Goal: Task Accomplishment & Management: Manage account settings

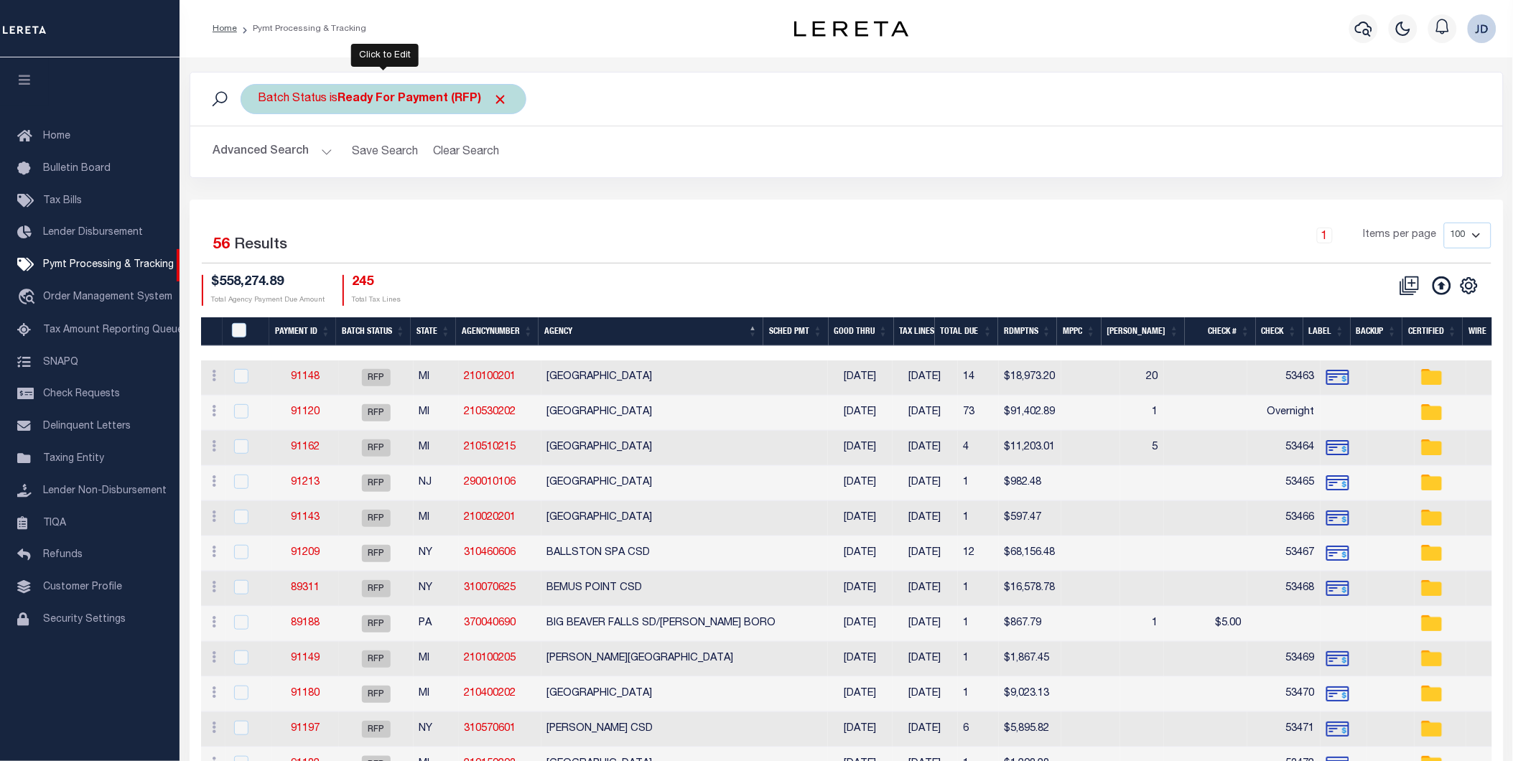
click at [420, 102] on b "Ready For Payment (RFP)" at bounding box center [423, 98] width 170 height 11
select select "RFP"
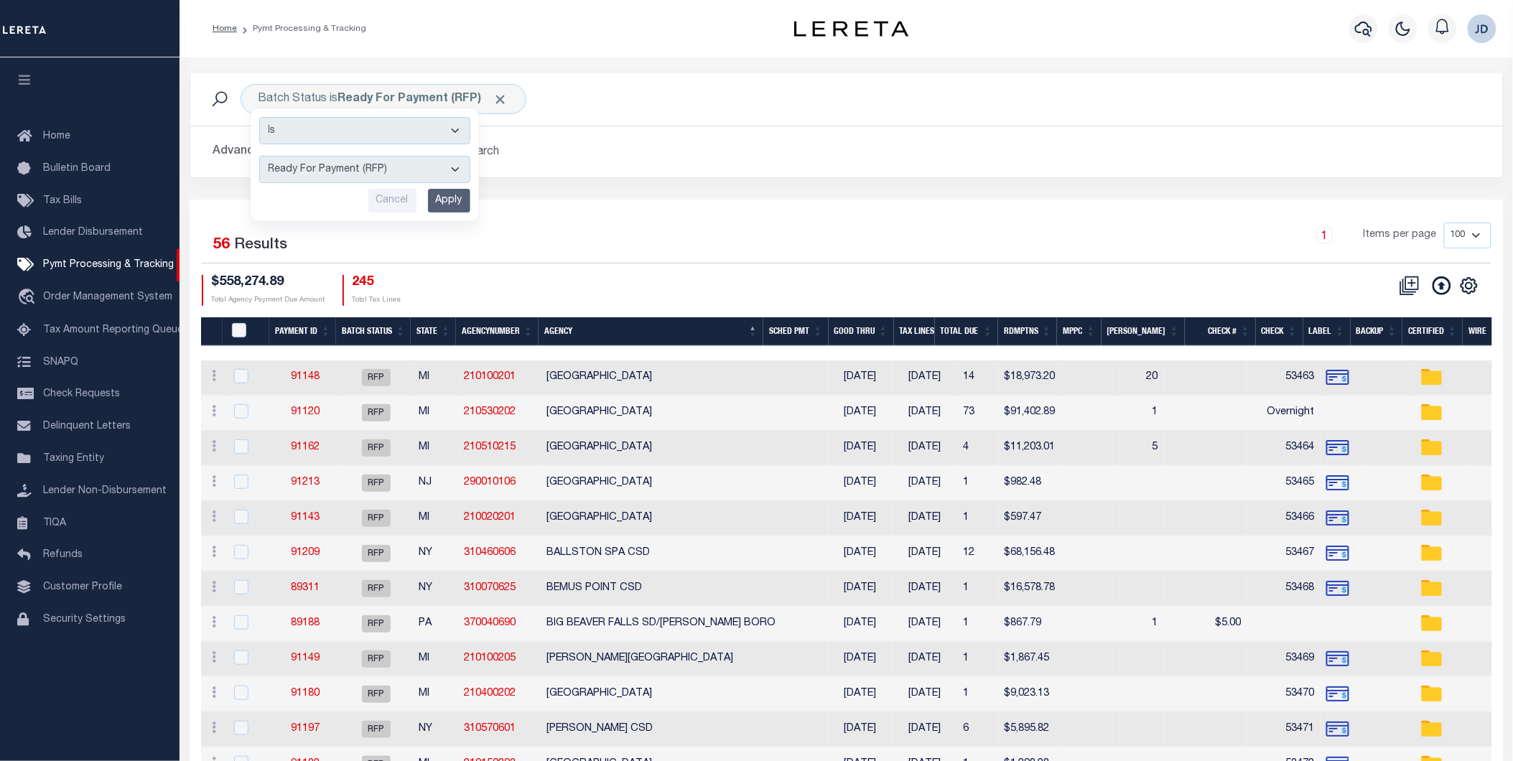
click at [295, 157] on button "Advanced Search" at bounding box center [272, 152] width 119 height 28
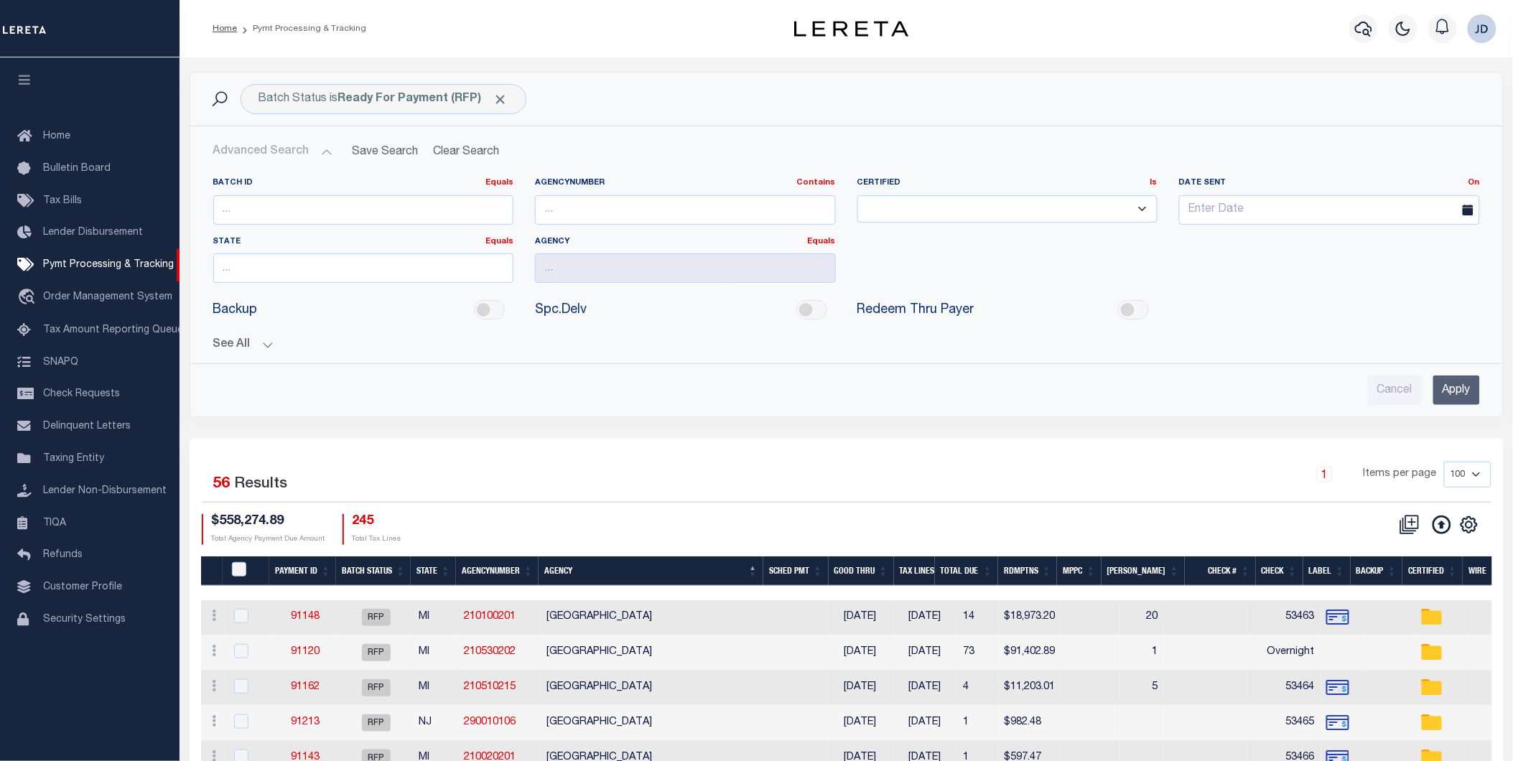
click at [253, 340] on button "See All" at bounding box center [846, 345] width 1267 height 14
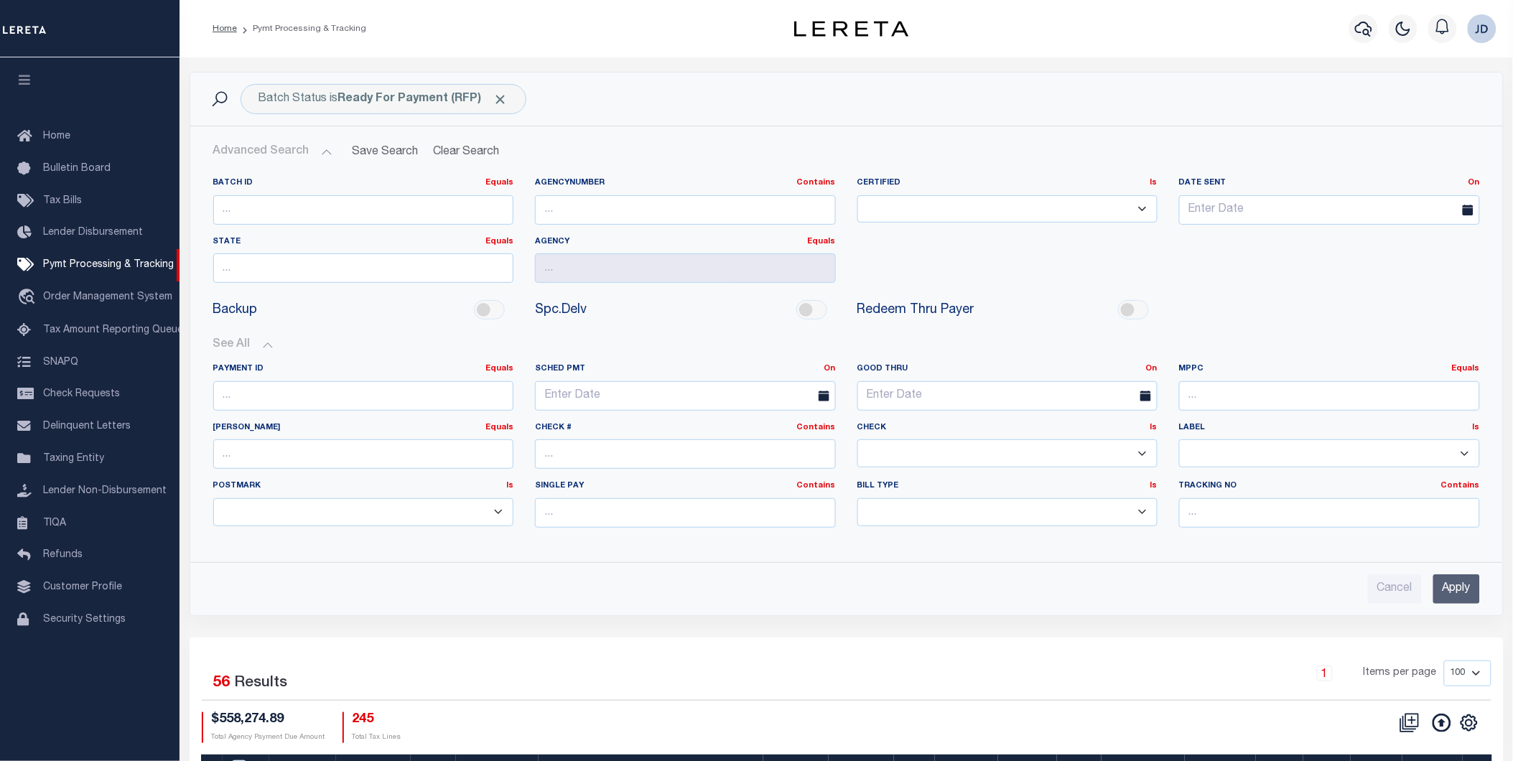
drag, startPoint x: 935, startPoint y: 451, endPoint x: 938, endPoint y: 470, distance: 18.9
click at [935, 451] on select "Yes No" at bounding box center [1007, 453] width 301 height 28
select select "false"
click at [857, 440] on select "Yes No" at bounding box center [1007, 453] width 301 height 28
click at [1461, 585] on input "Apply" at bounding box center [1456, 589] width 47 height 29
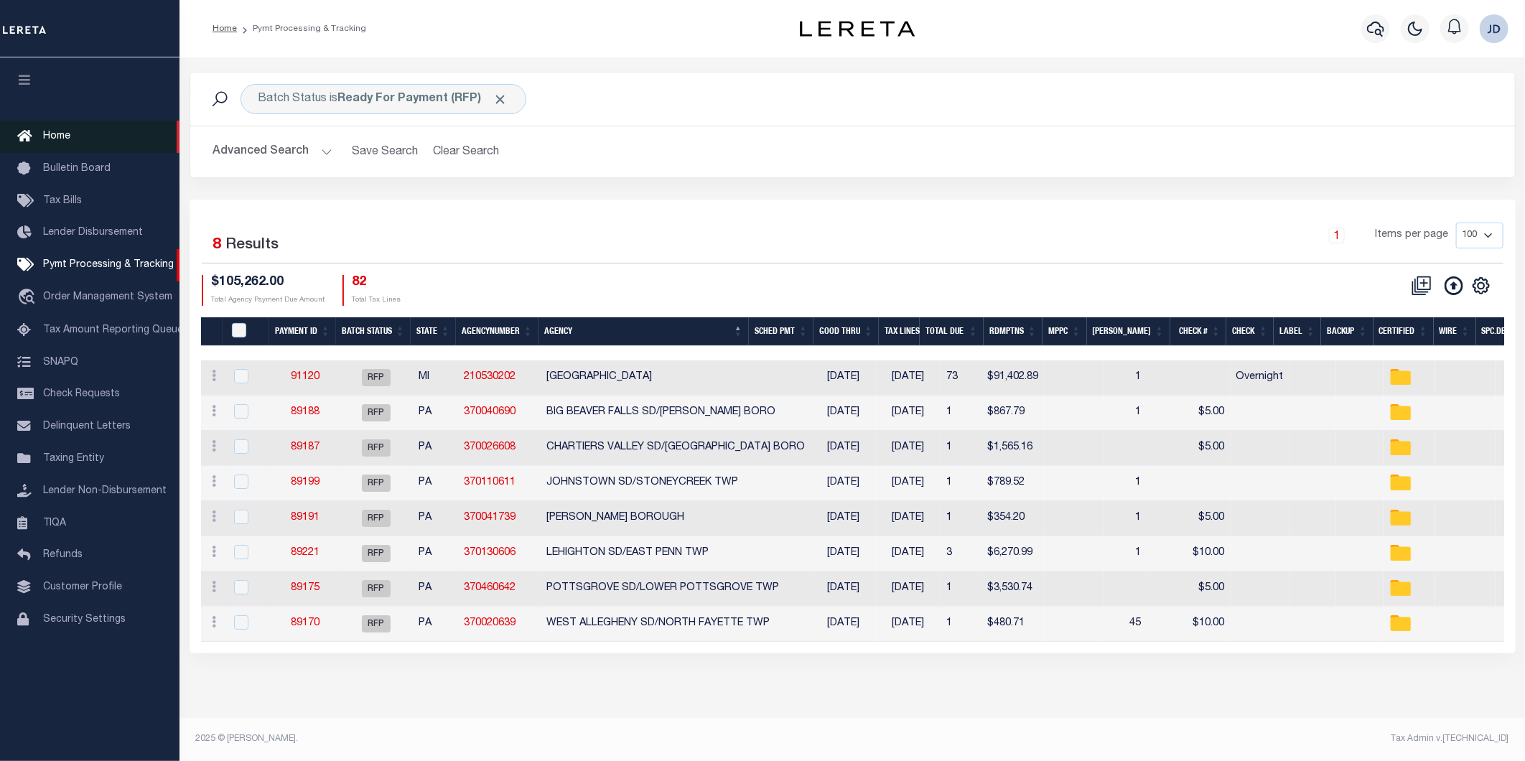
click at [60, 139] on span "Home" at bounding box center [56, 136] width 27 height 10
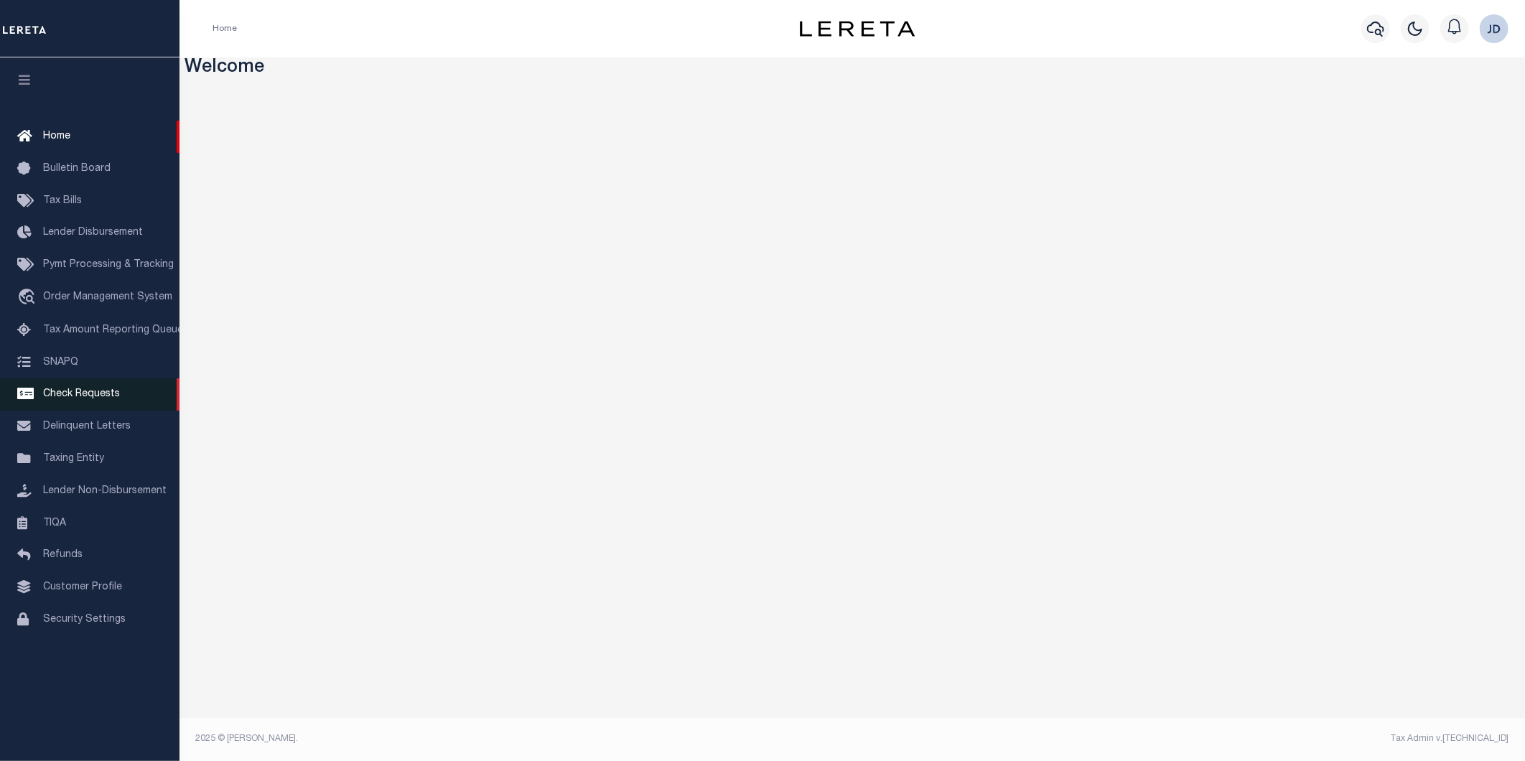
click at [96, 399] on span "Check Requests" at bounding box center [81, 394] width 77 height 10
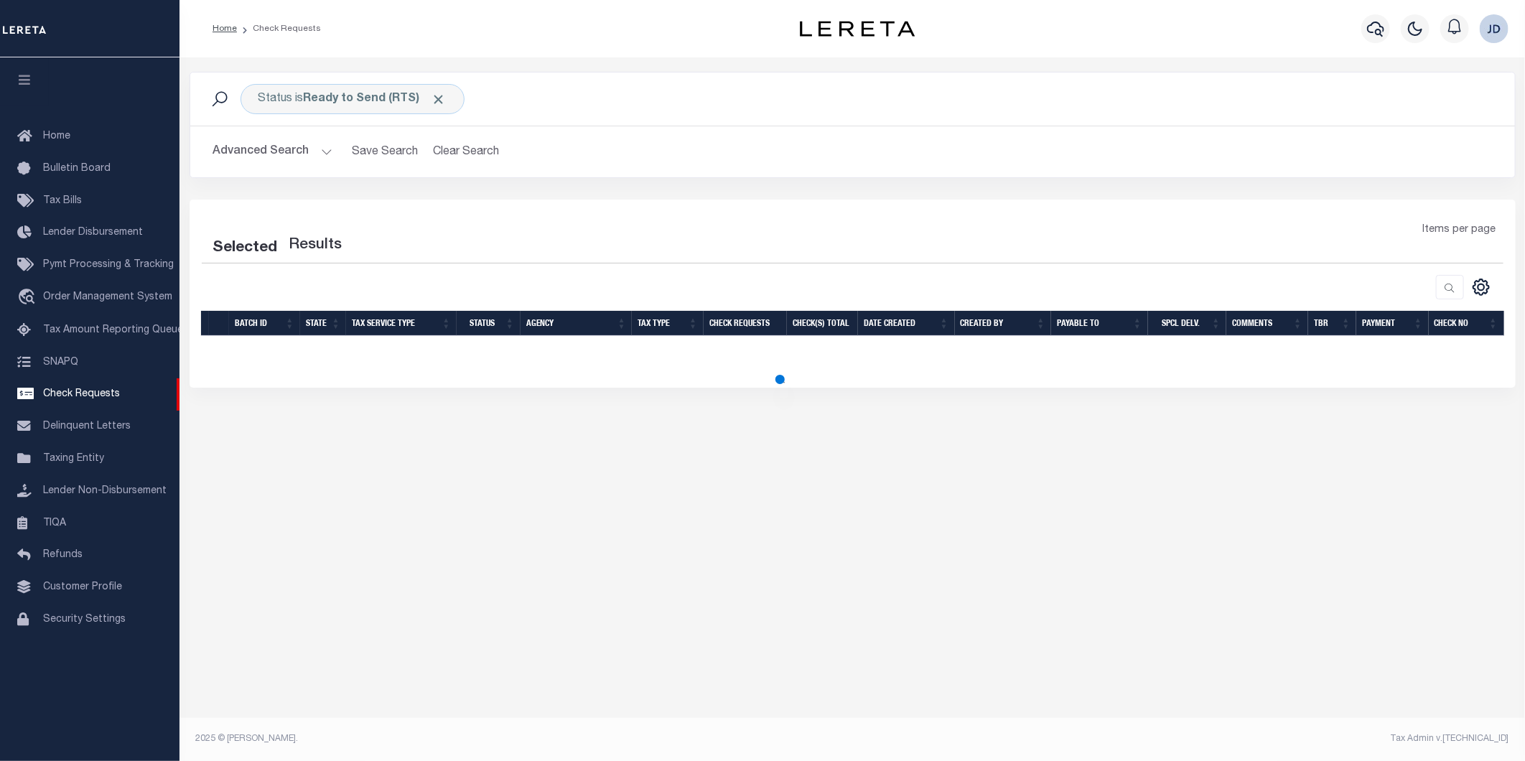
select select "50"
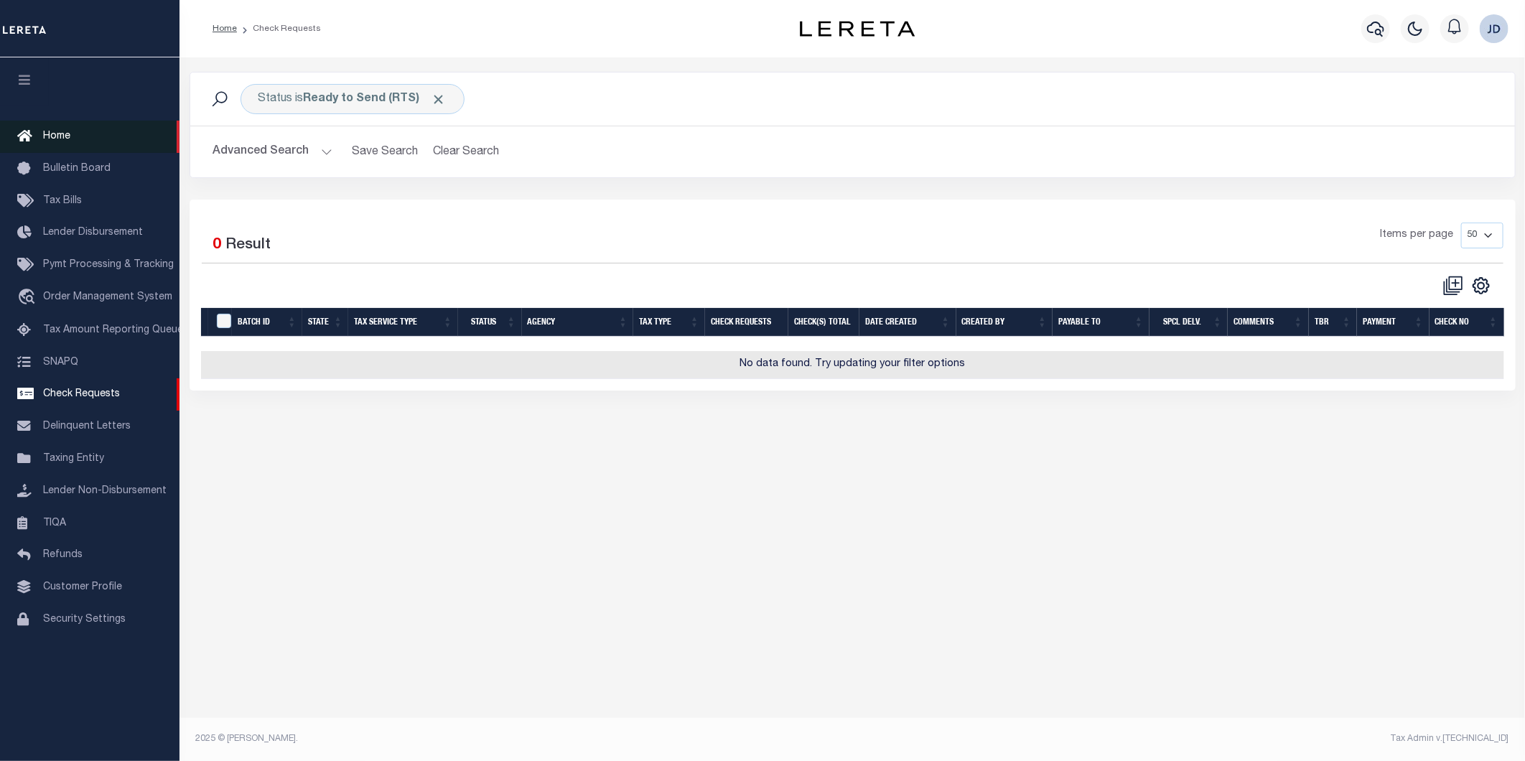
click at [43, 137] on span "Home" at bounding box center [56, 136] width 27 height 10
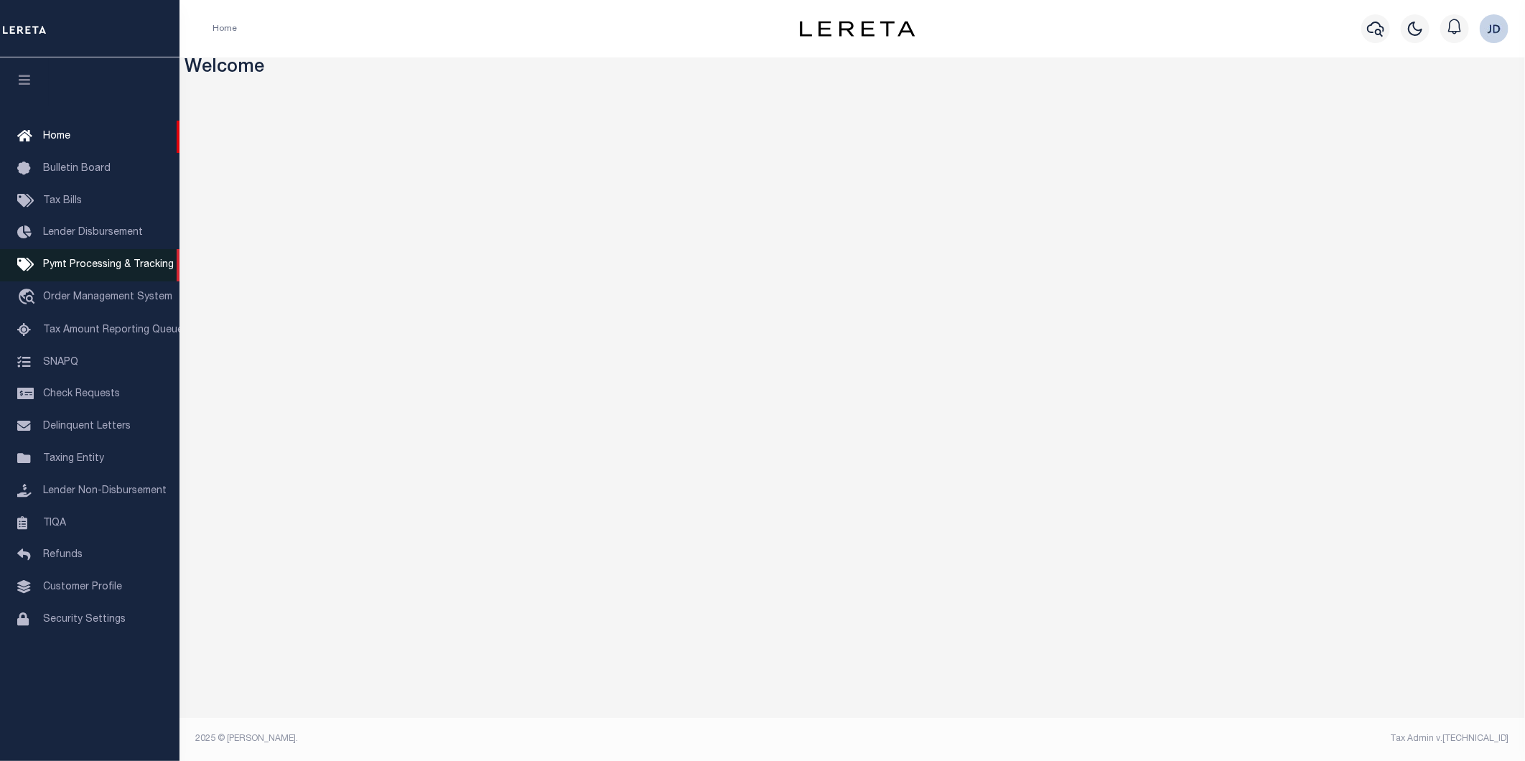
click at [91, 261] on span "Pymt Processing & Tracking" at bounding box center [108, 265] width 131 height 10
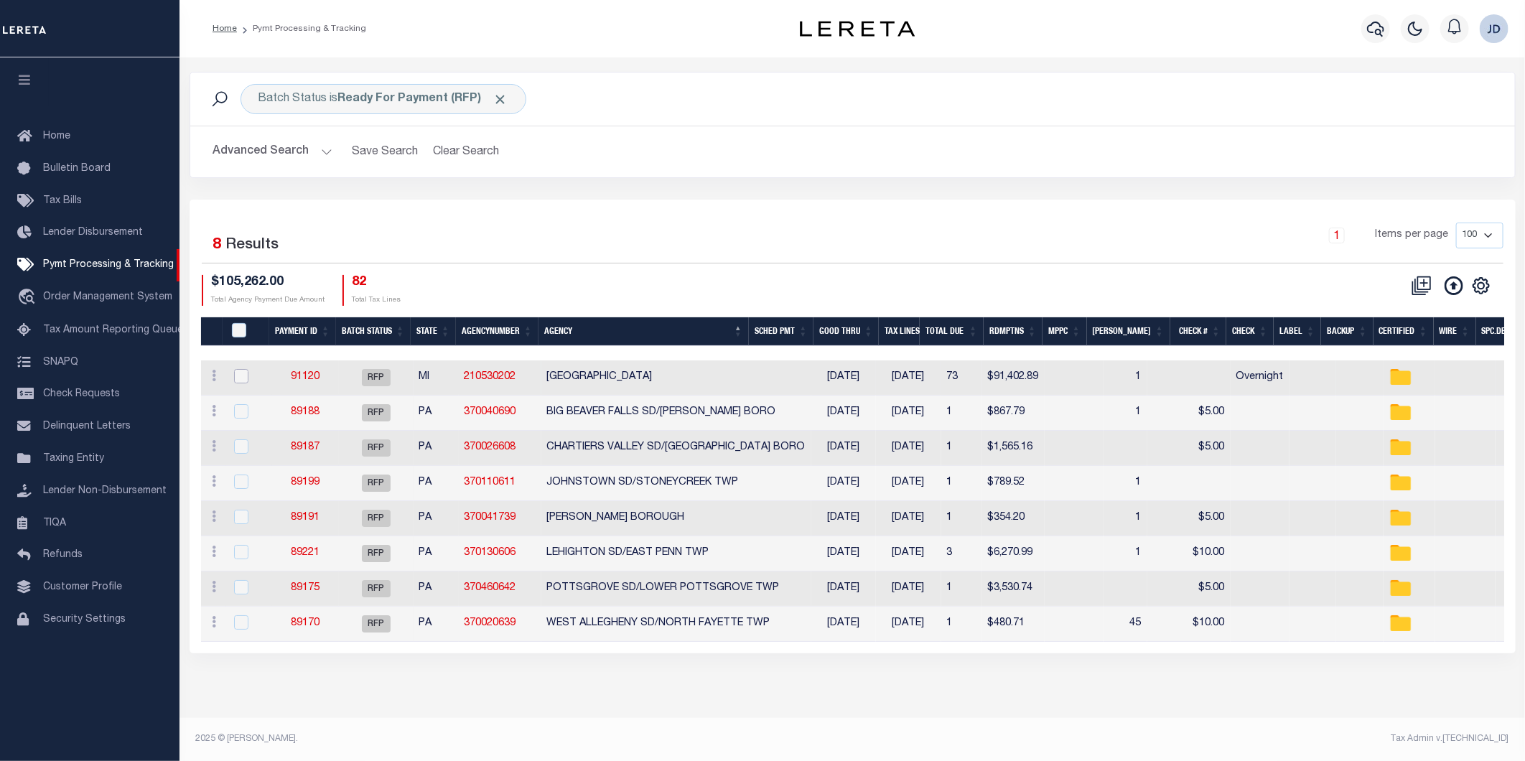
click at [240, 378] on input "checkbox" at bounding box center [241, 376] width 14 height 14
checkbox input "true"
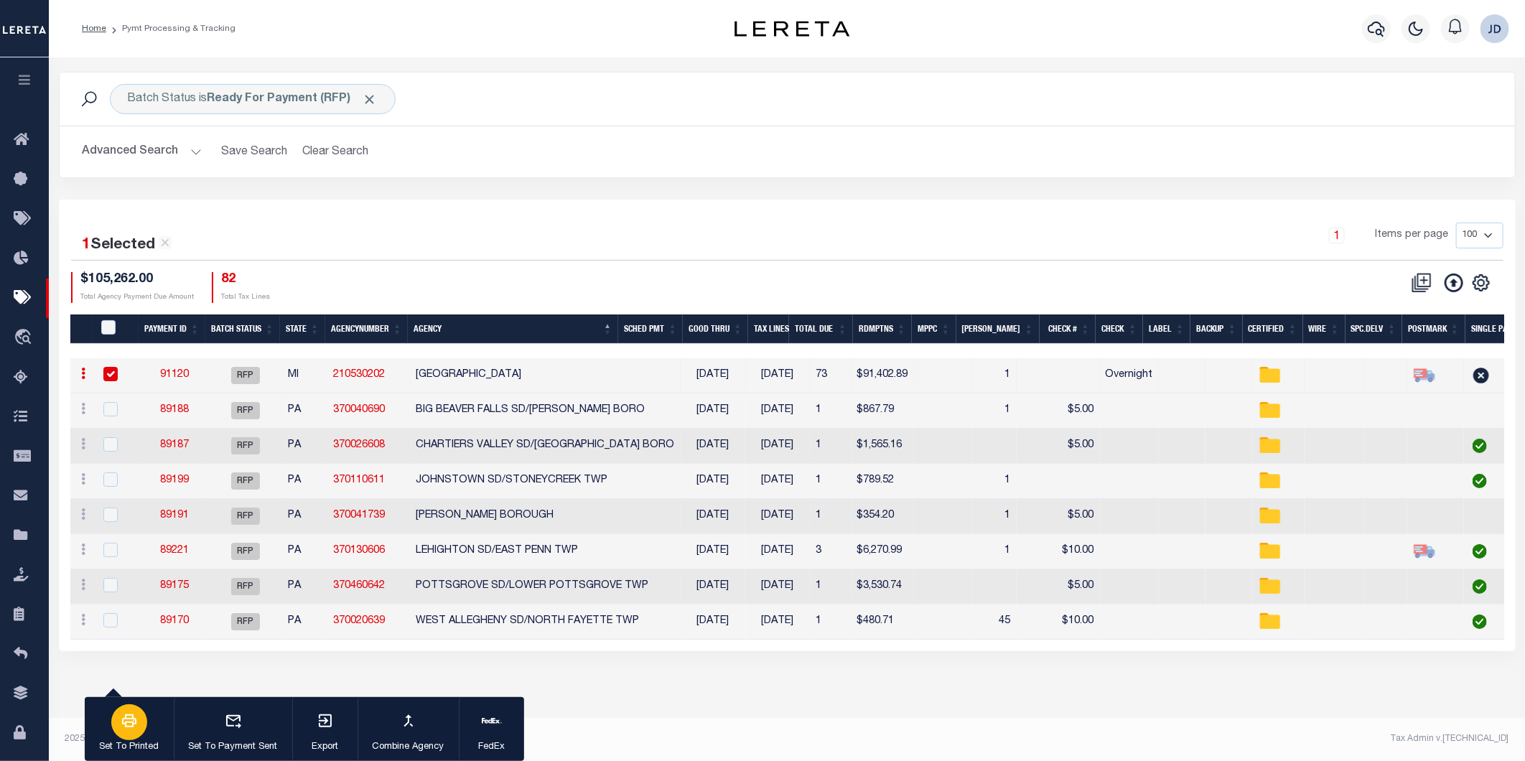
click at [123, 735] on div "button" at bounding box center [129, 722] width 36 height 36
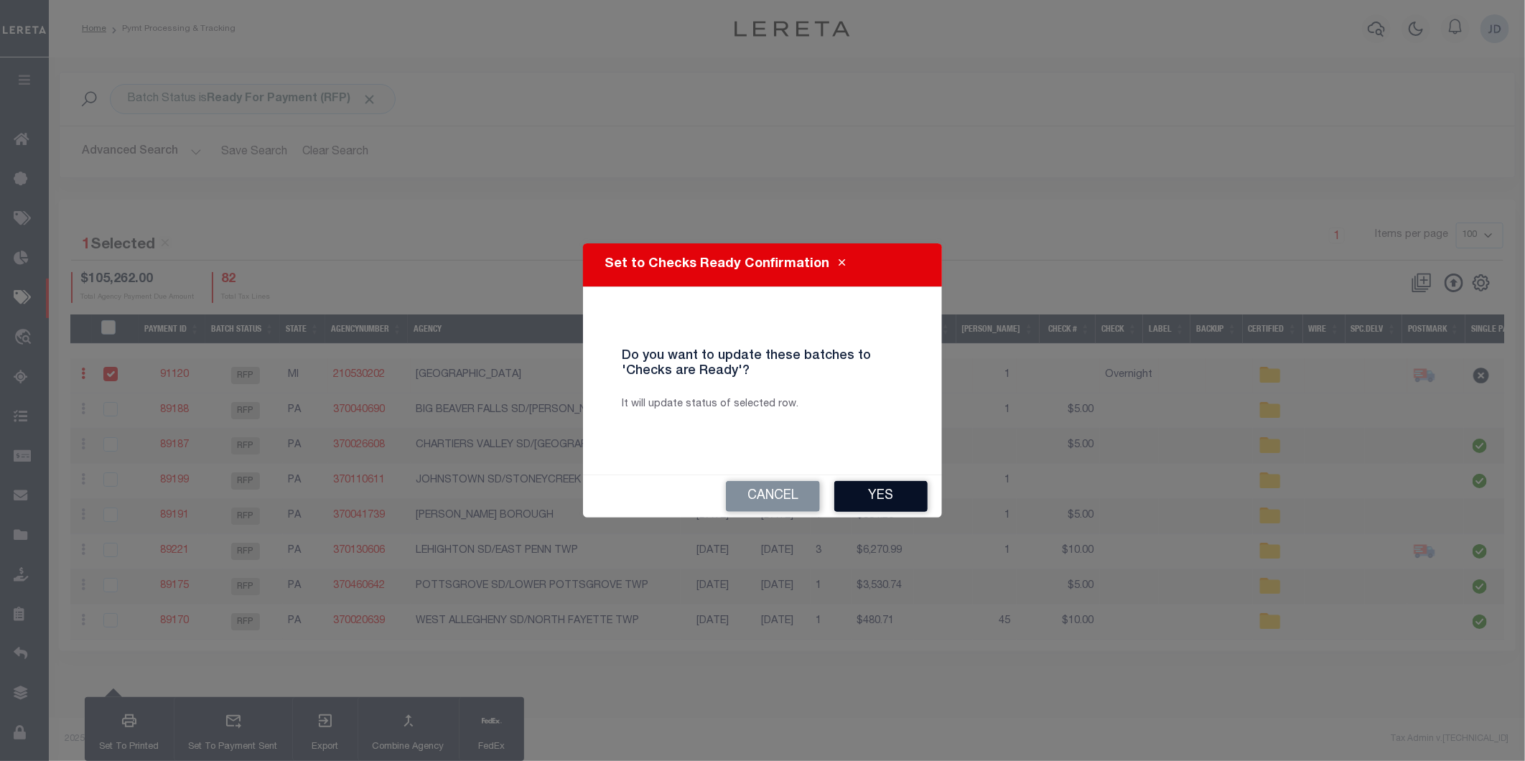
click at [874, 496] on button "Yes" at bounding box center [880, 496] width 93 height 31
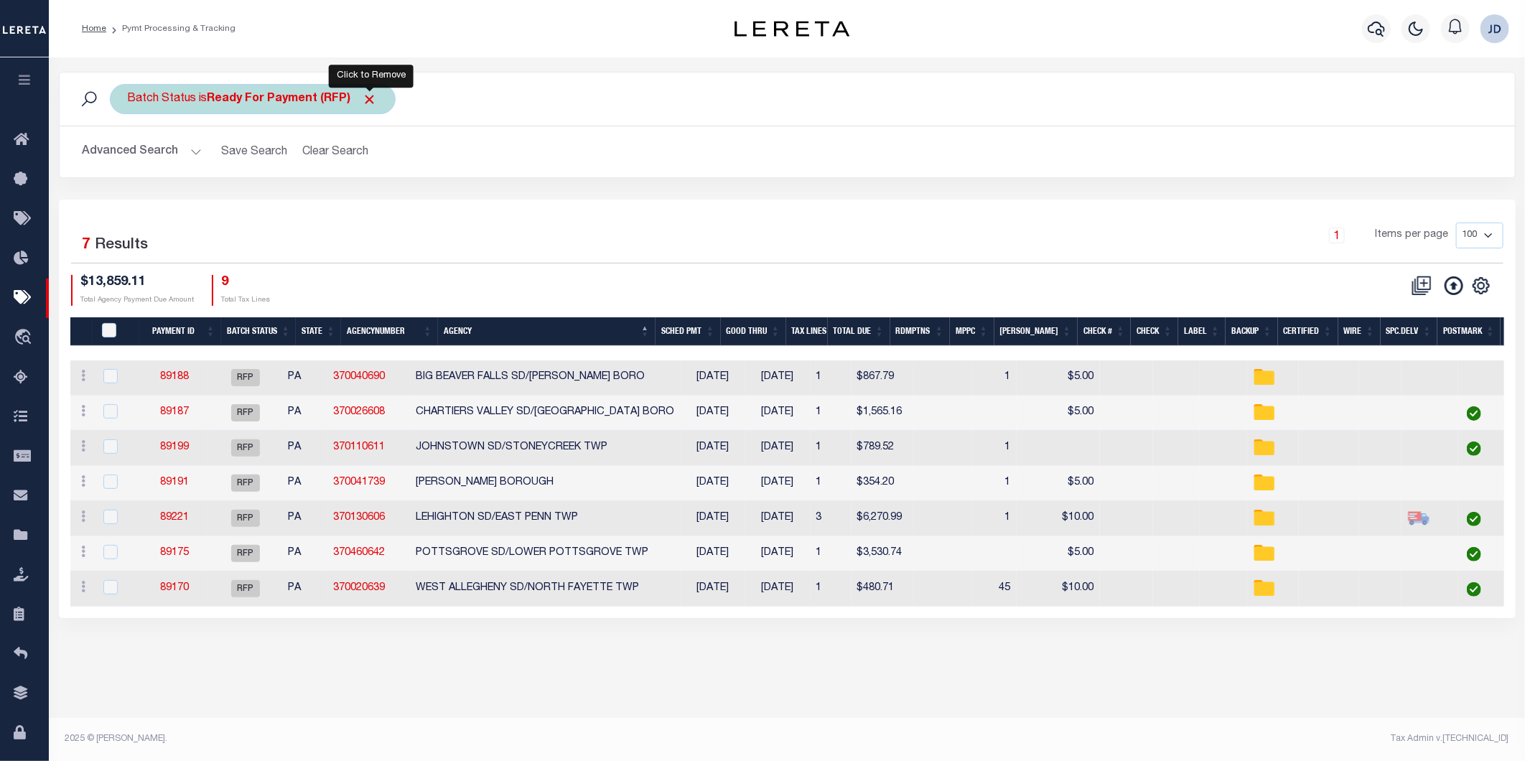
click at [370, 93] on span "Click to Remove" at bounding box center [370, 99] width 15 height 15
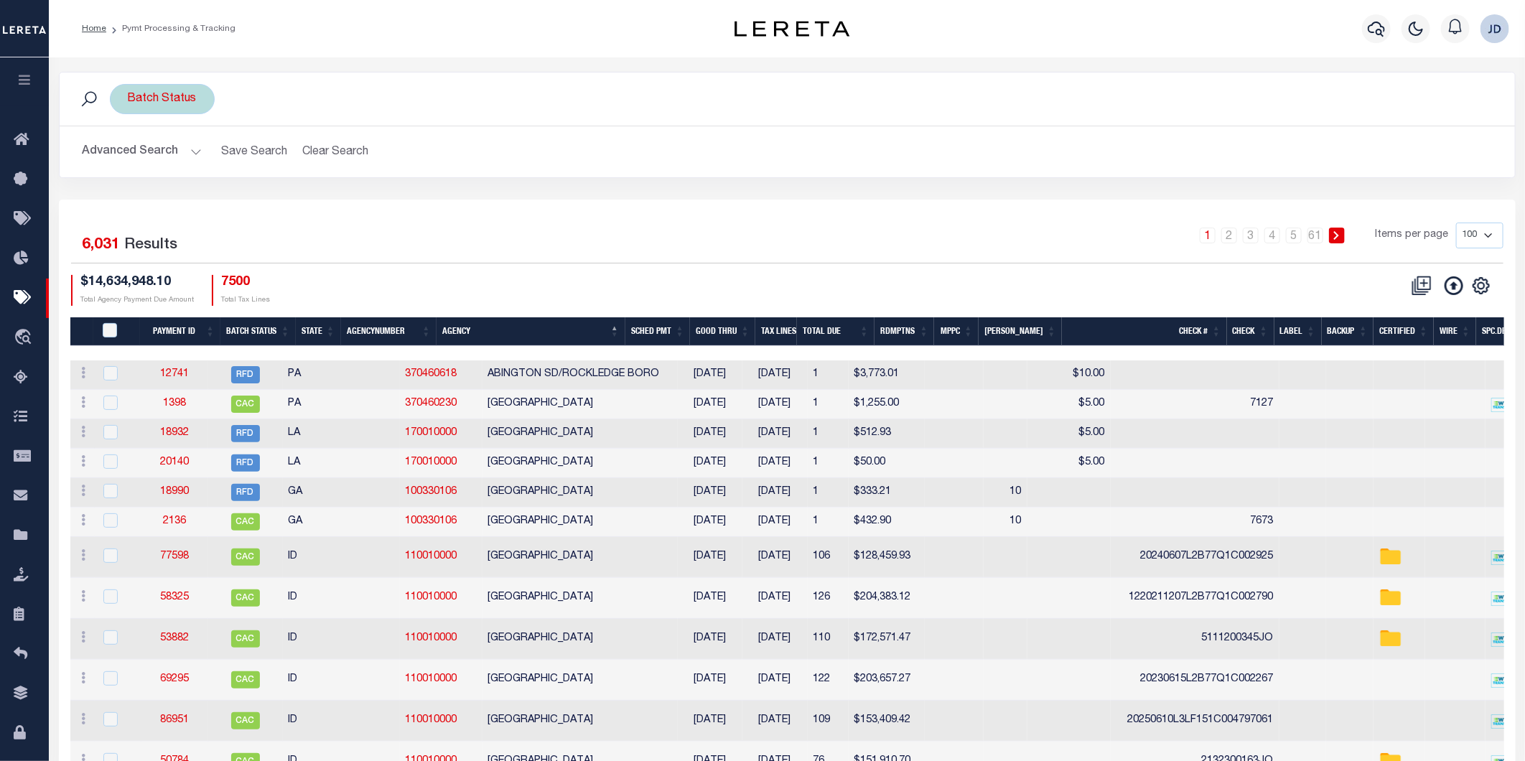
click at [149, 88] on div "Batch Status" at bounding box center [162, 99] width 105 height 30
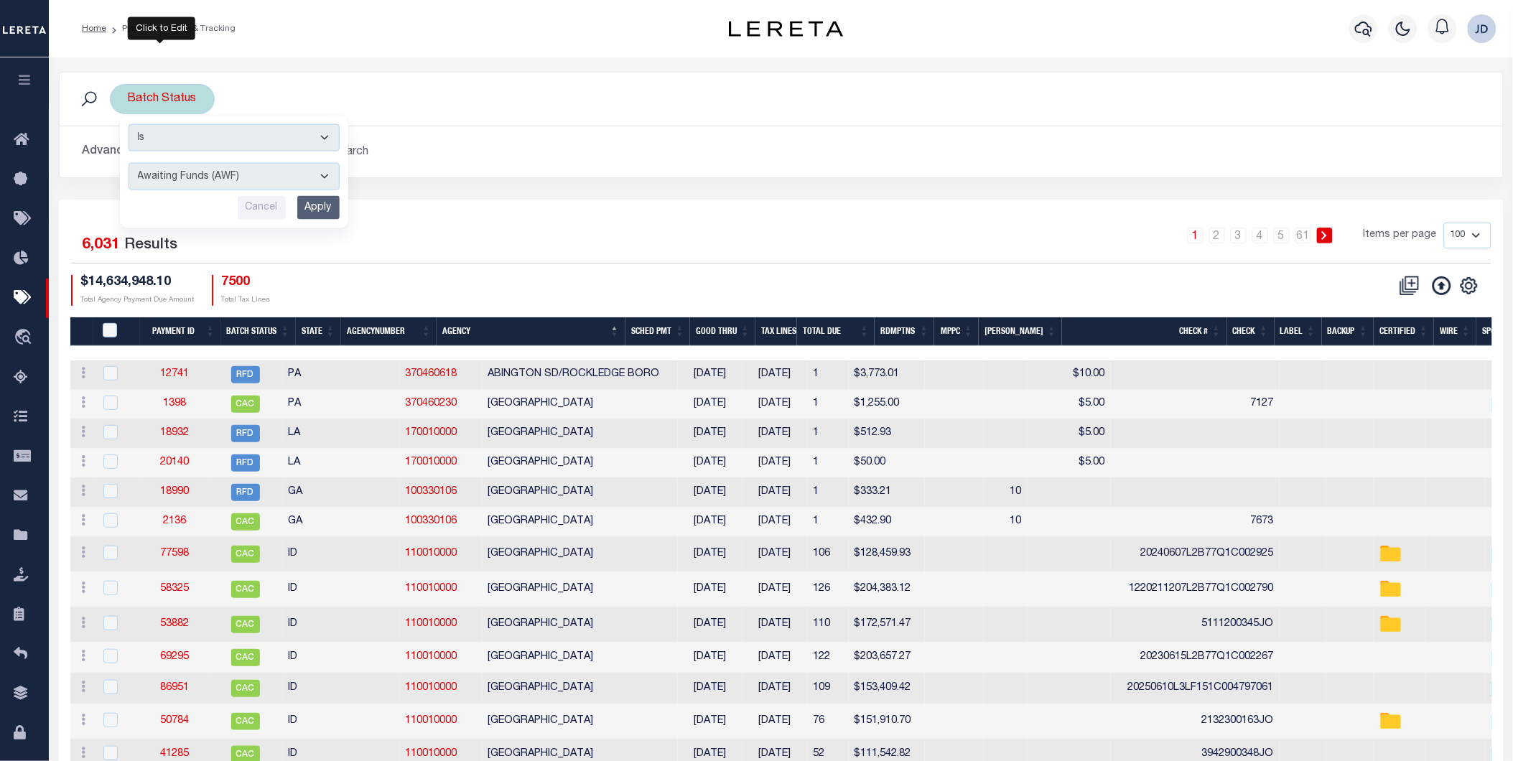
click at [197, 173] on select "Awaiting Funds (AWF) Cleared and Complete (CAC) New Check Needed (NCN) Payment …" at bounding box center [234, 169] width 211 height 27
select select "RFP"
click at [129, 156] on select "Awaiting Funds (AWF) Cleared and Complete (CAC) New Check Needed (NCN) Payment …" at bounding box center [234, 169] width 211 height 27
click at [314, 205] on input "Apply" at bounding box center [318, 201] width 42 height 24
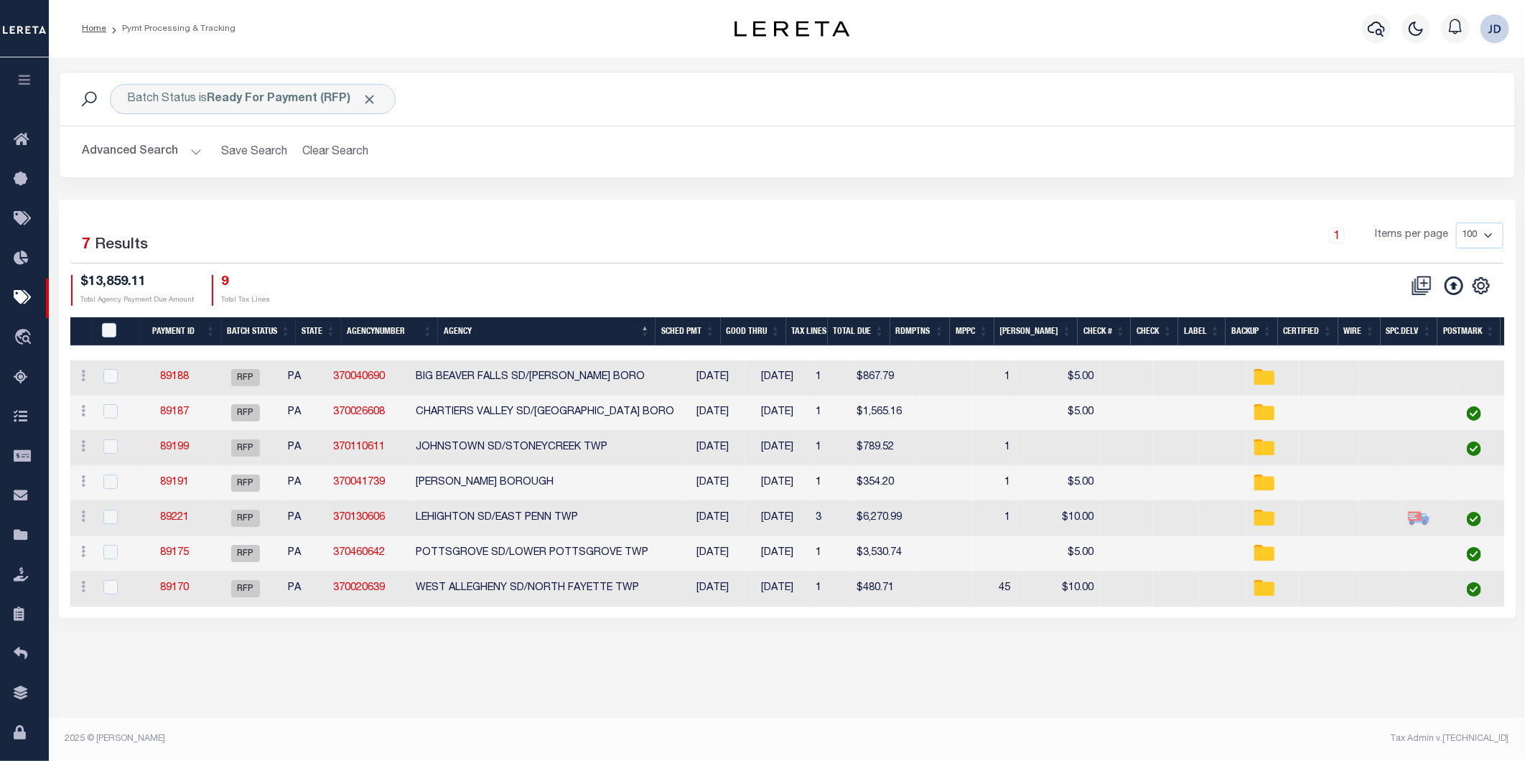
click at [135, 157] on button "Advanced Search" at bounding box center [142, 152] width 119 height 28
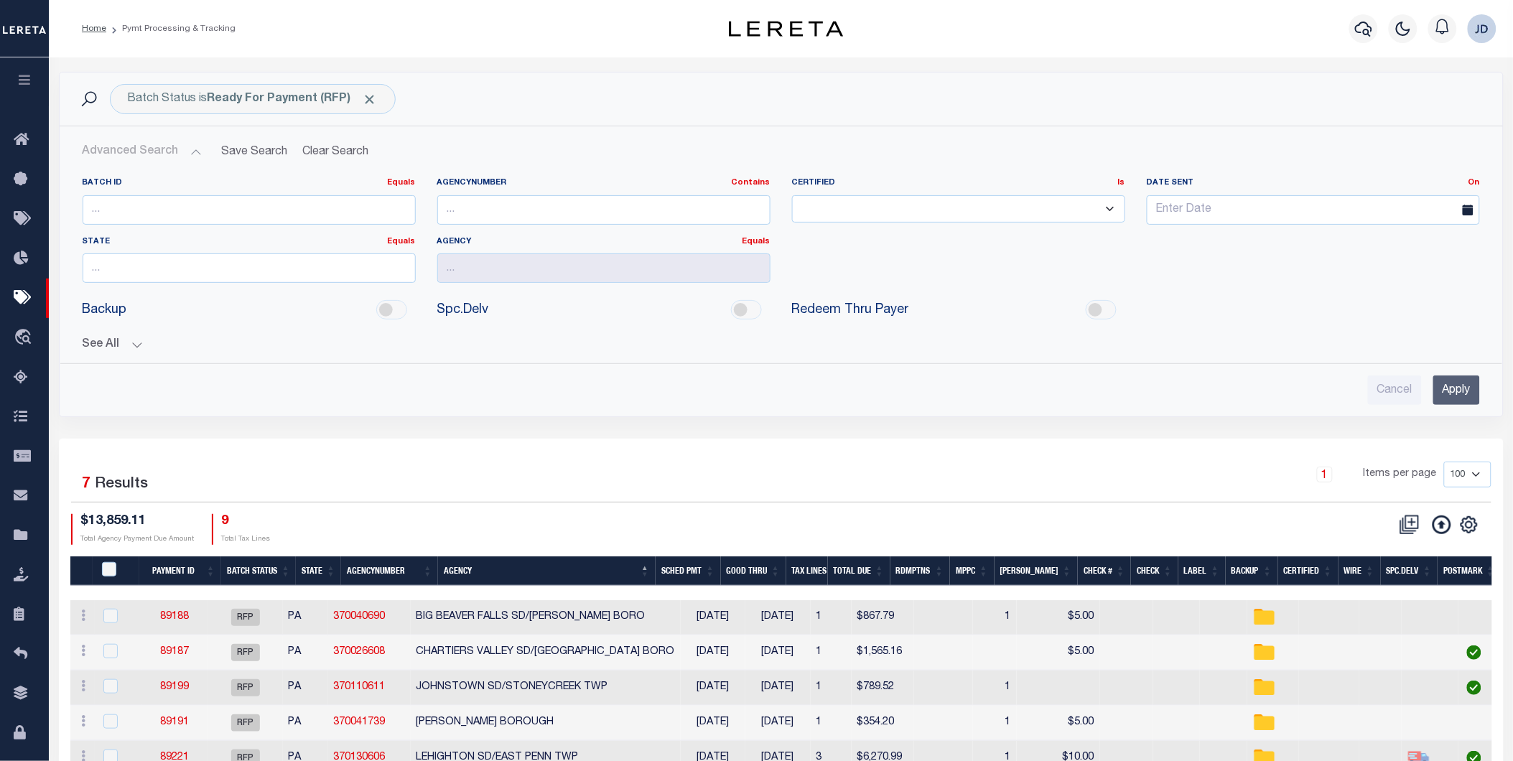
click at [118, 343] on button "See All" at bounding box center [781, 345] width 1397 height 14
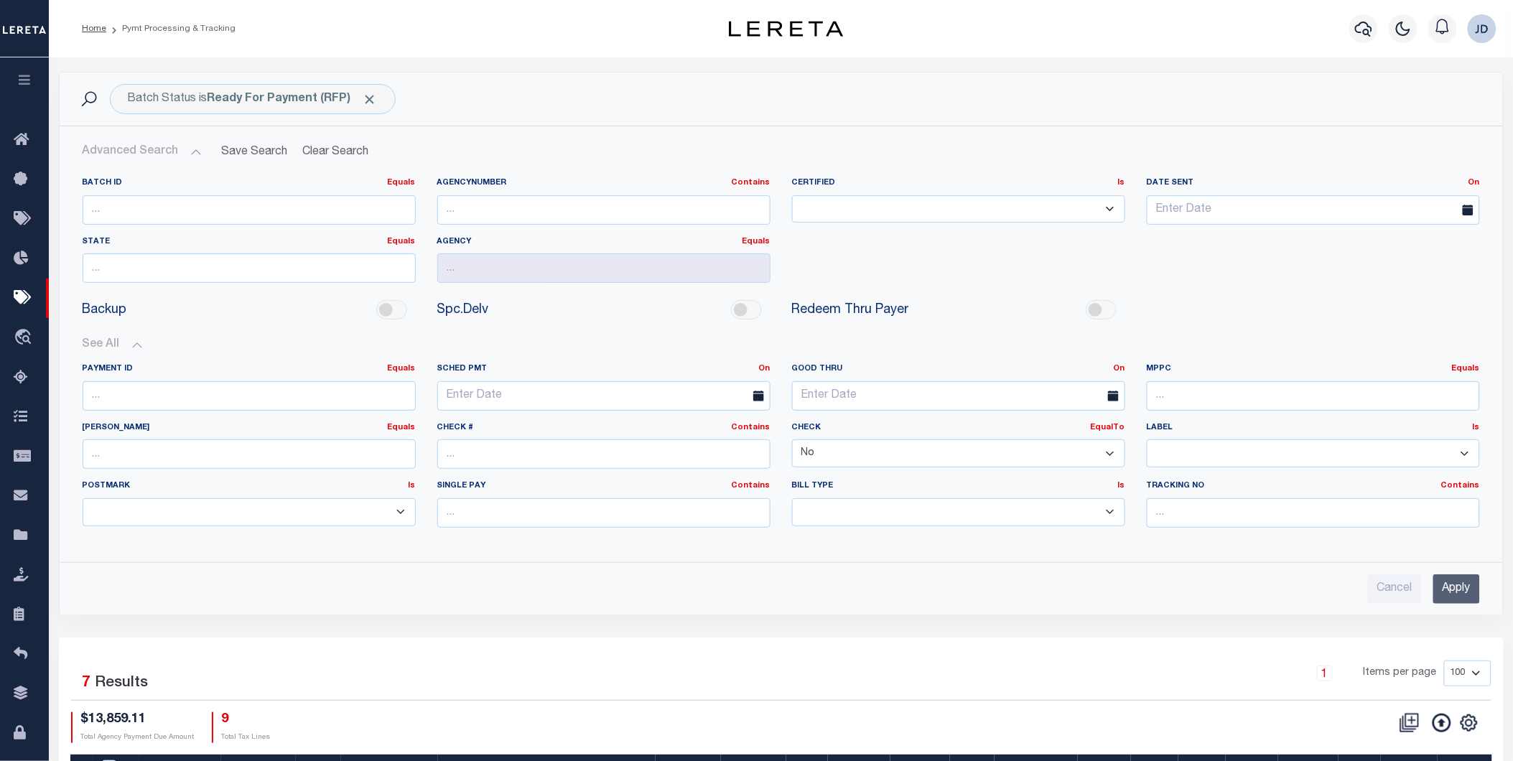
click at [870, 465] on select "Yes No" at bounding box center [958, 453] width 333 height 28
select select
click at [792, 440] on select "Yes No" at bounding box center [958, 453] width 333 height 28
click at [1472, 592] on input "Apply" at bounding box center [1456, 589] width 47 height 29
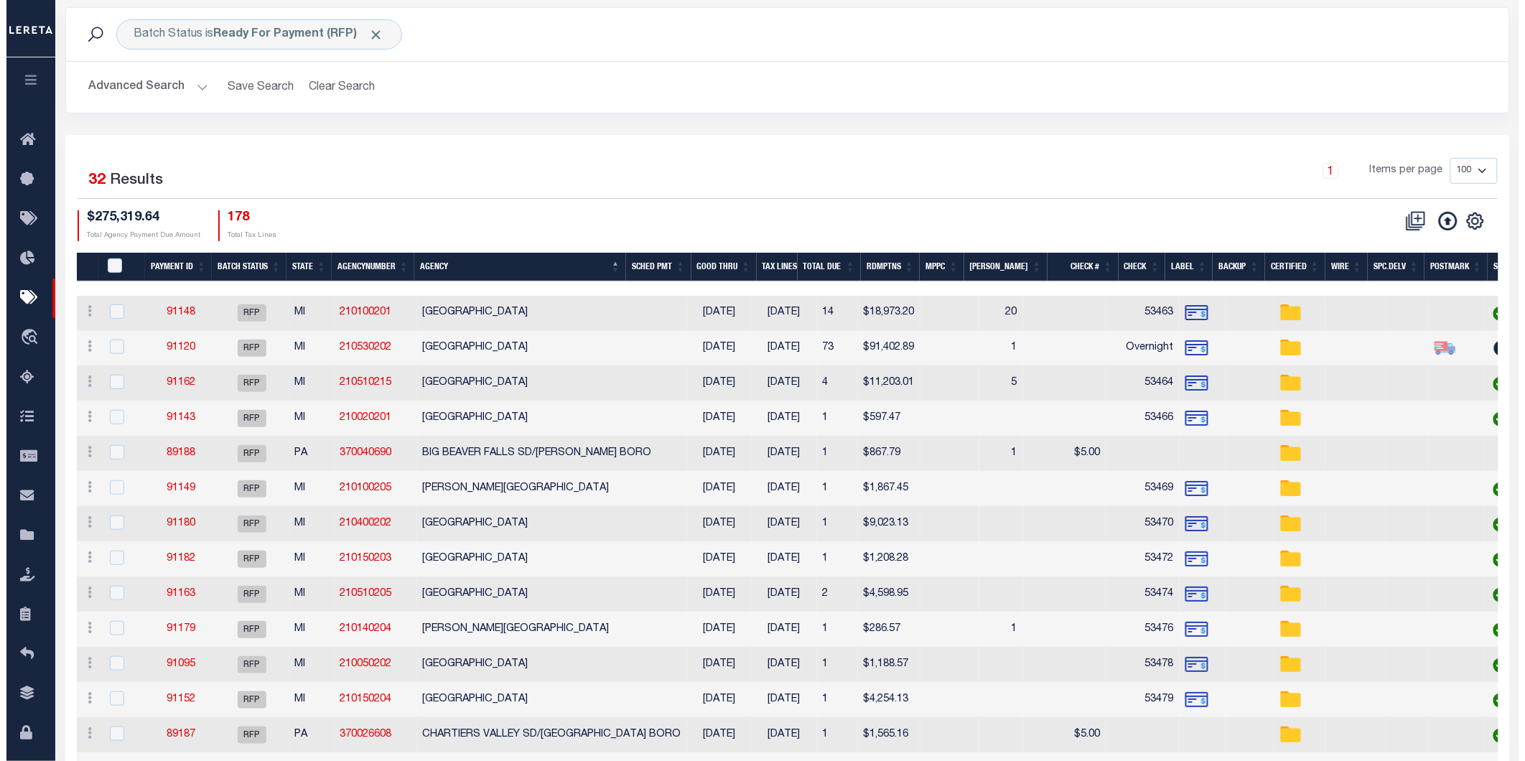
scroll to position [80, 0]
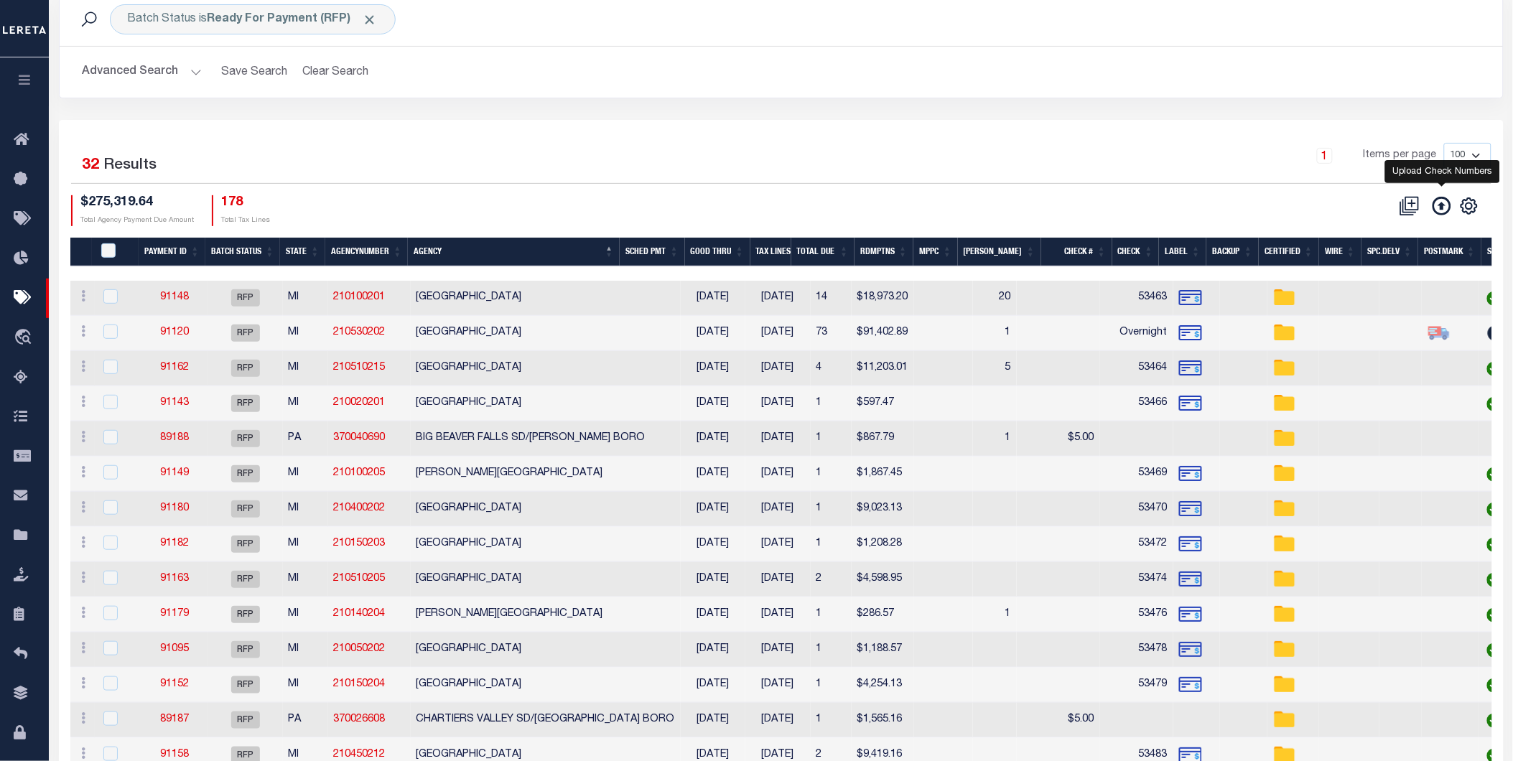
click at [1448, 208] on icon at bounding box center [1442, 206] width 19 height 19
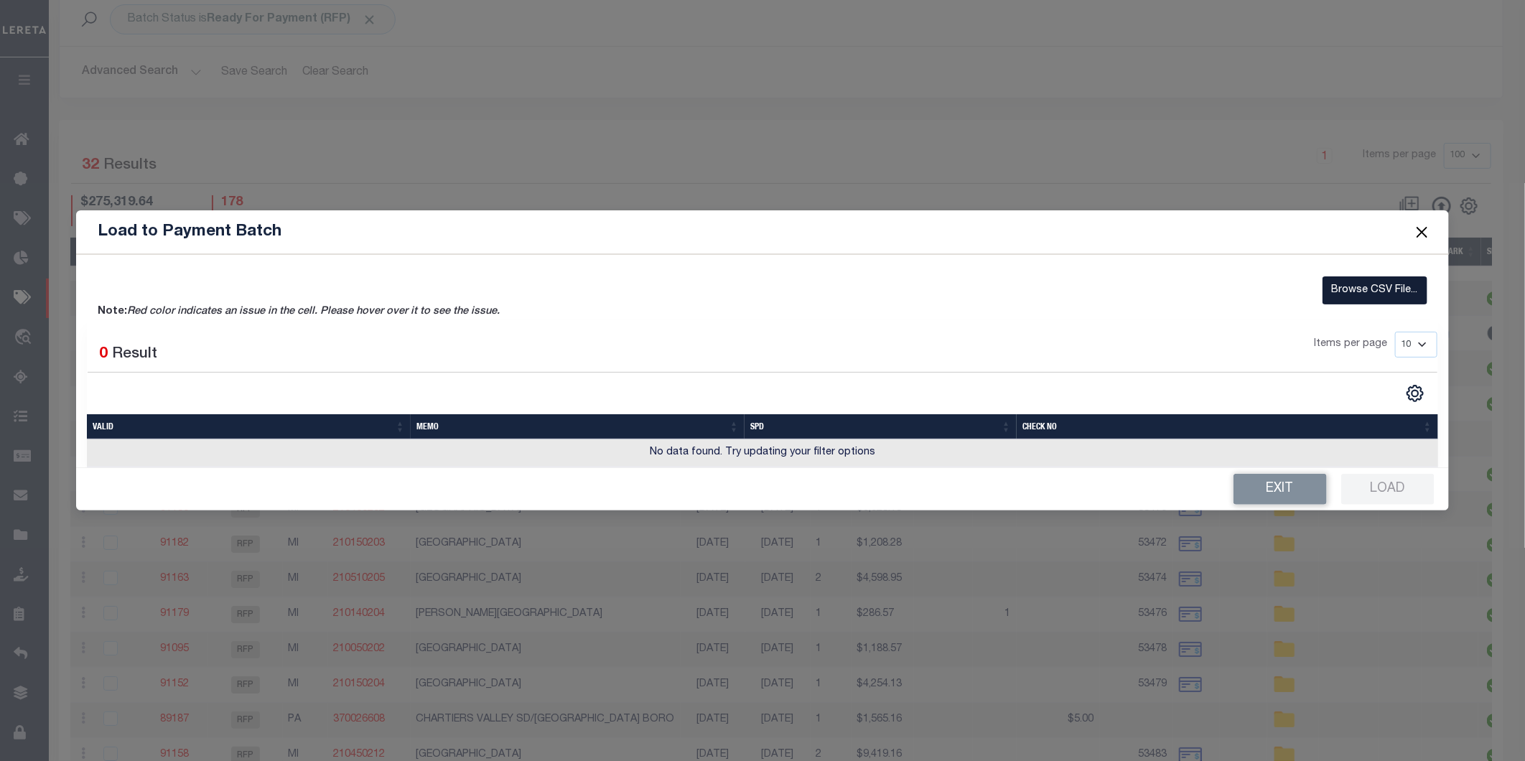
click at [1354, 297] on label "Browse CSV File..." at bounding box center [1375, 290] width 105 height 28
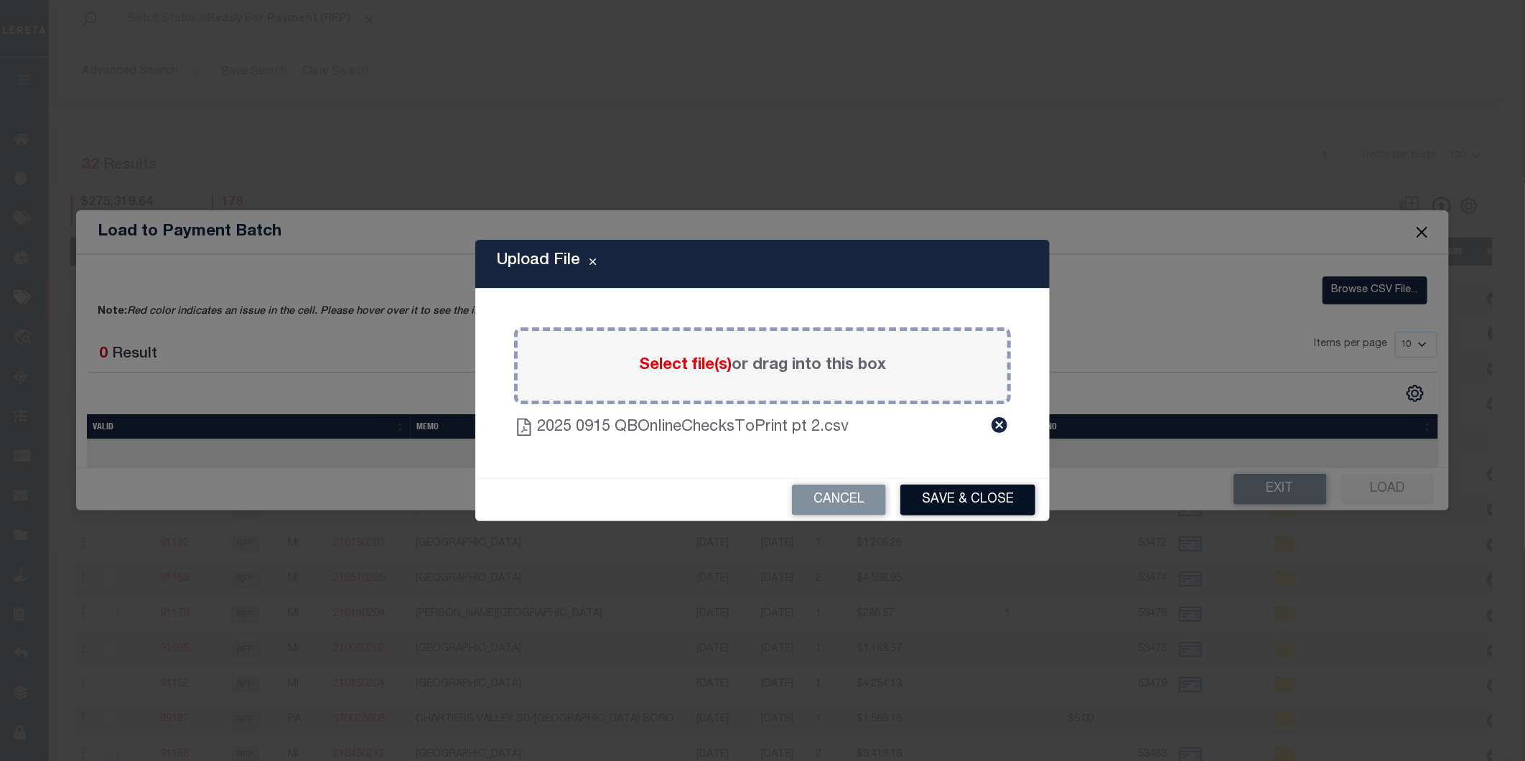
click at [962, 496] on button "Save & Close" at bounding box center [968, 500] width 135 height 31
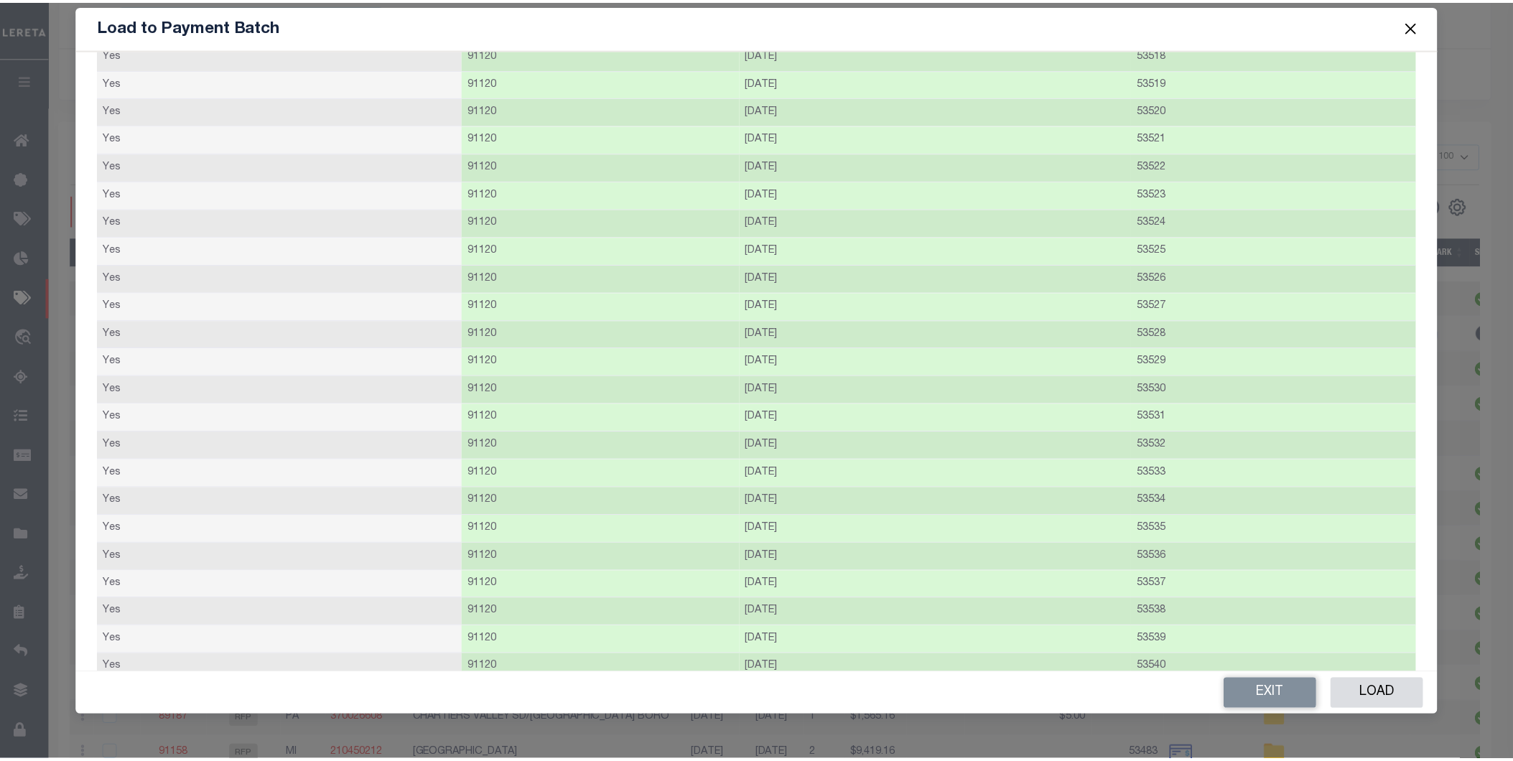
scroll to position [0, 0]
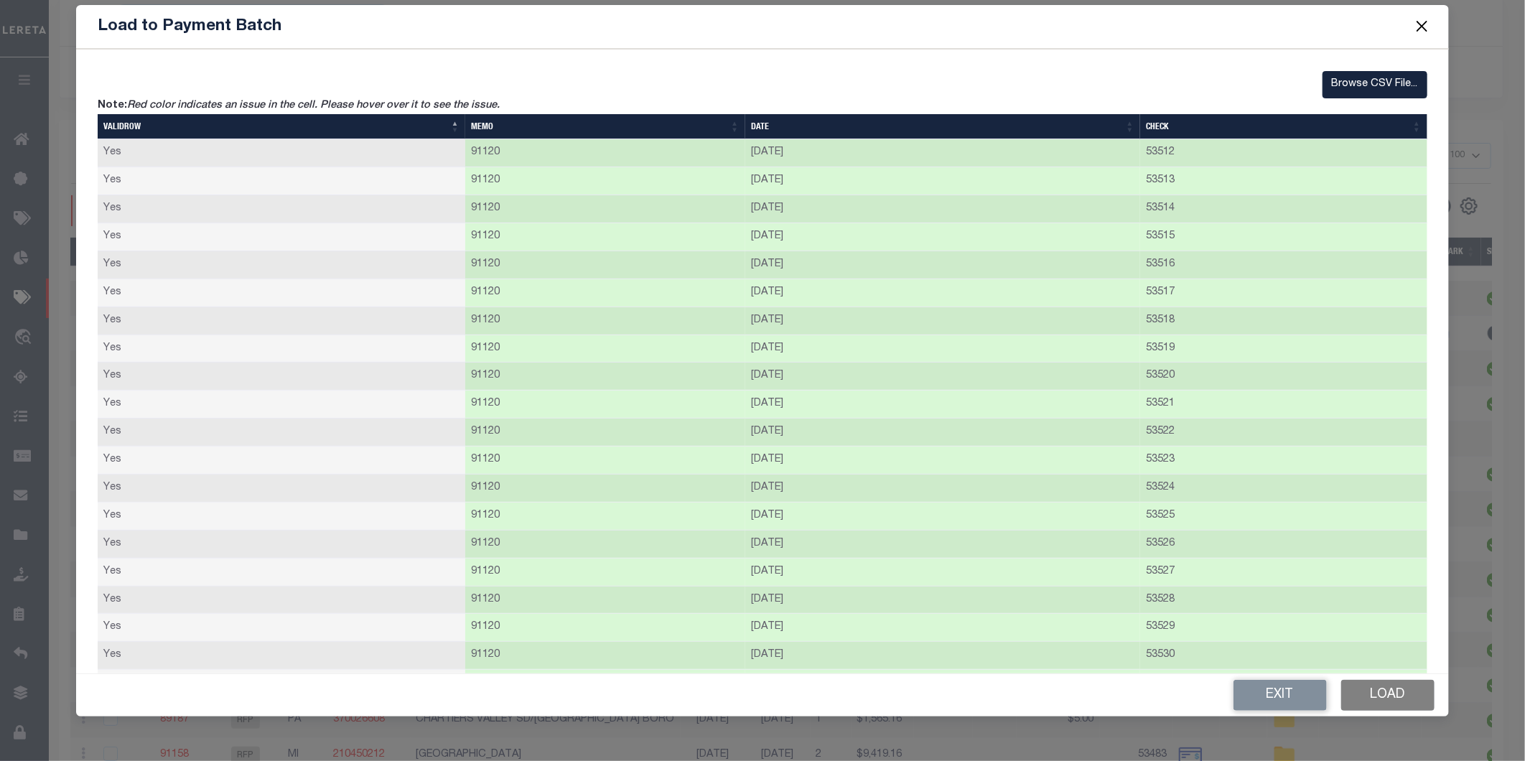
click at [1373, 699] on button "Load" at bounding box center [1387, 695] width 93 height 31
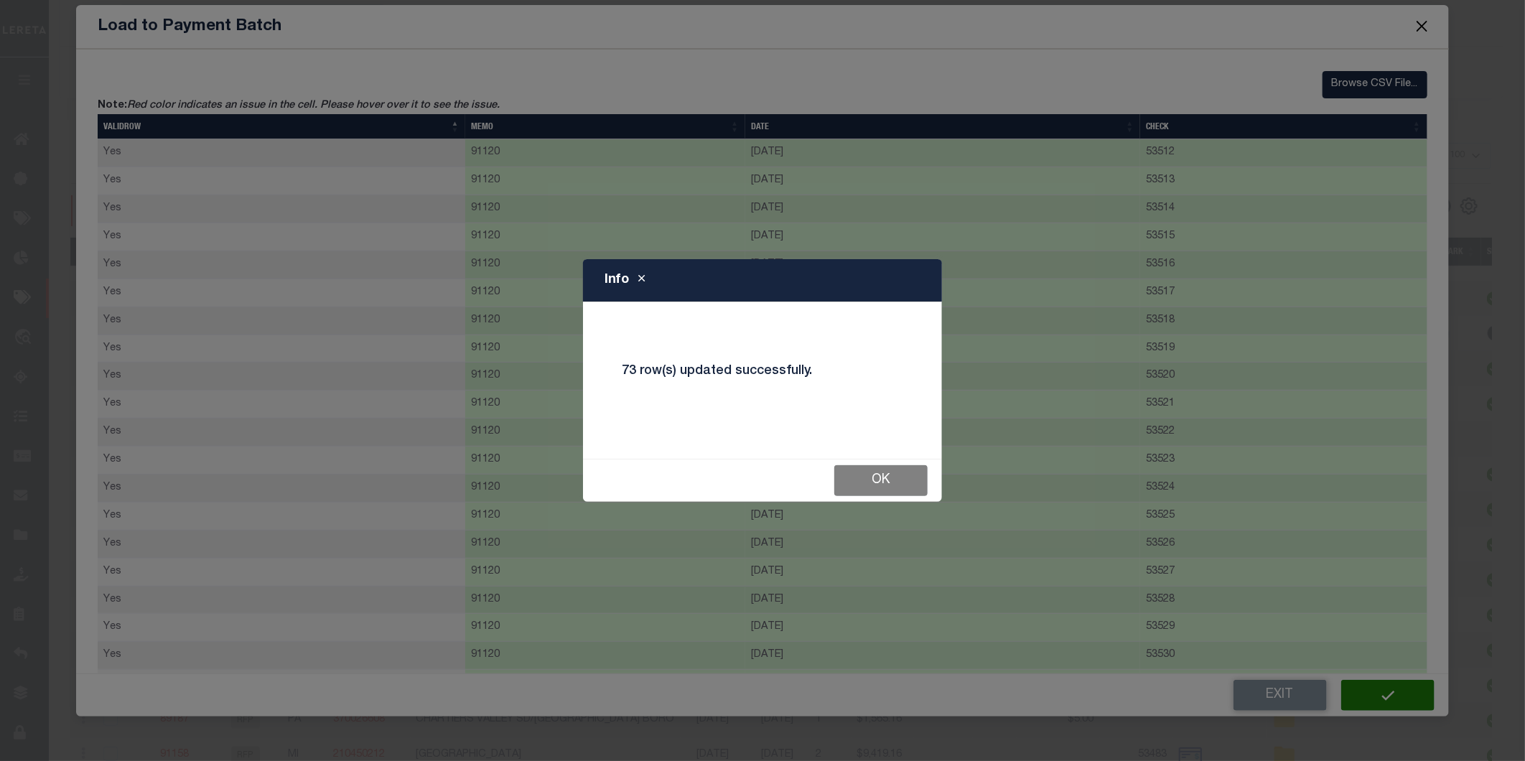
click at [858, 482] on button "Ok" at bounding box center [880, 480] width 93 height 31
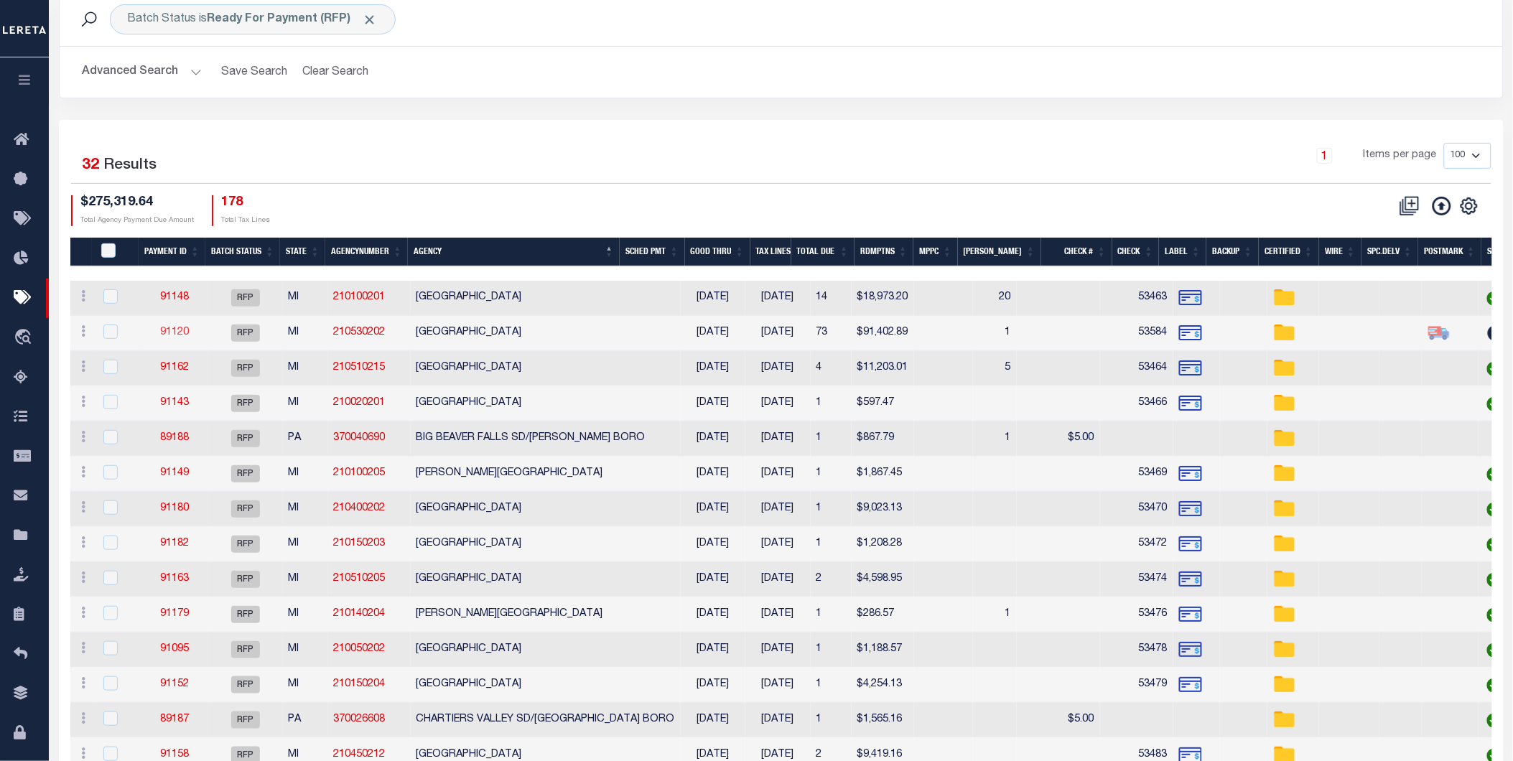
click at [164, 332] on link "91120" at bounding box center [174, 332] width 29 height 10
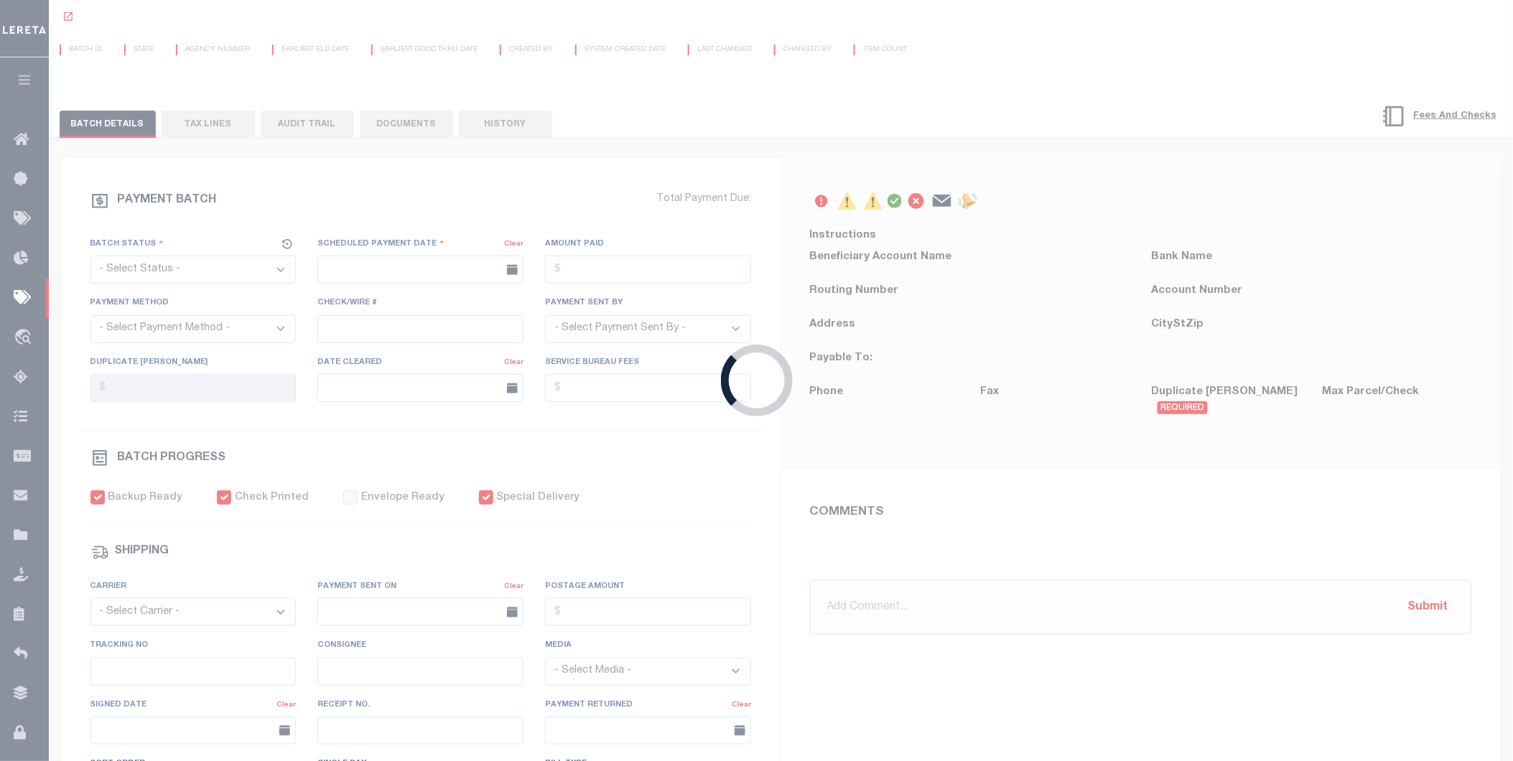
select select "RFP"
type input "09/15/2025"
type input "$91,402.89"
select select "CHK"
type input "53584"
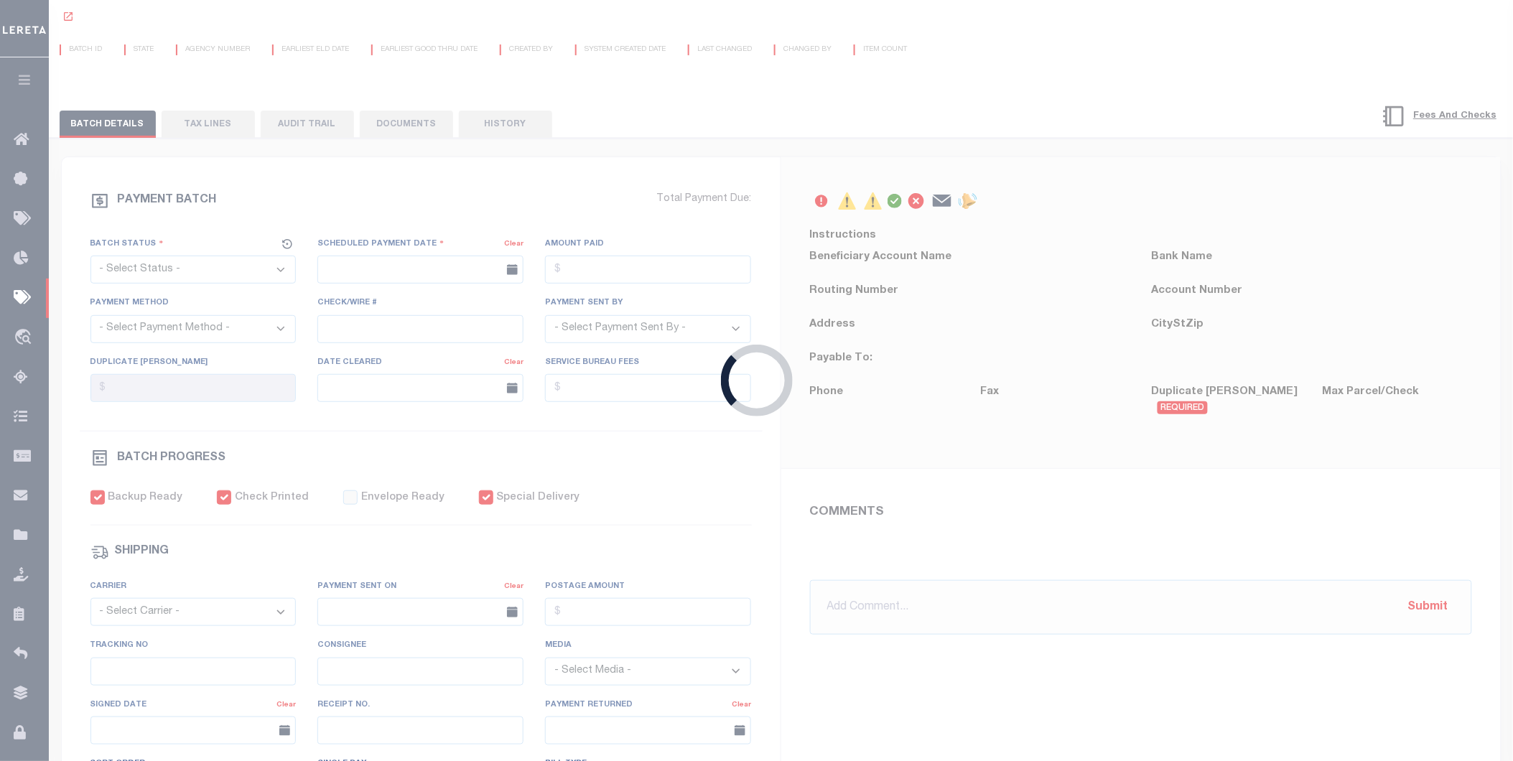
select select "Urbina, Matthew"
checkbox input "true"
type input "N"
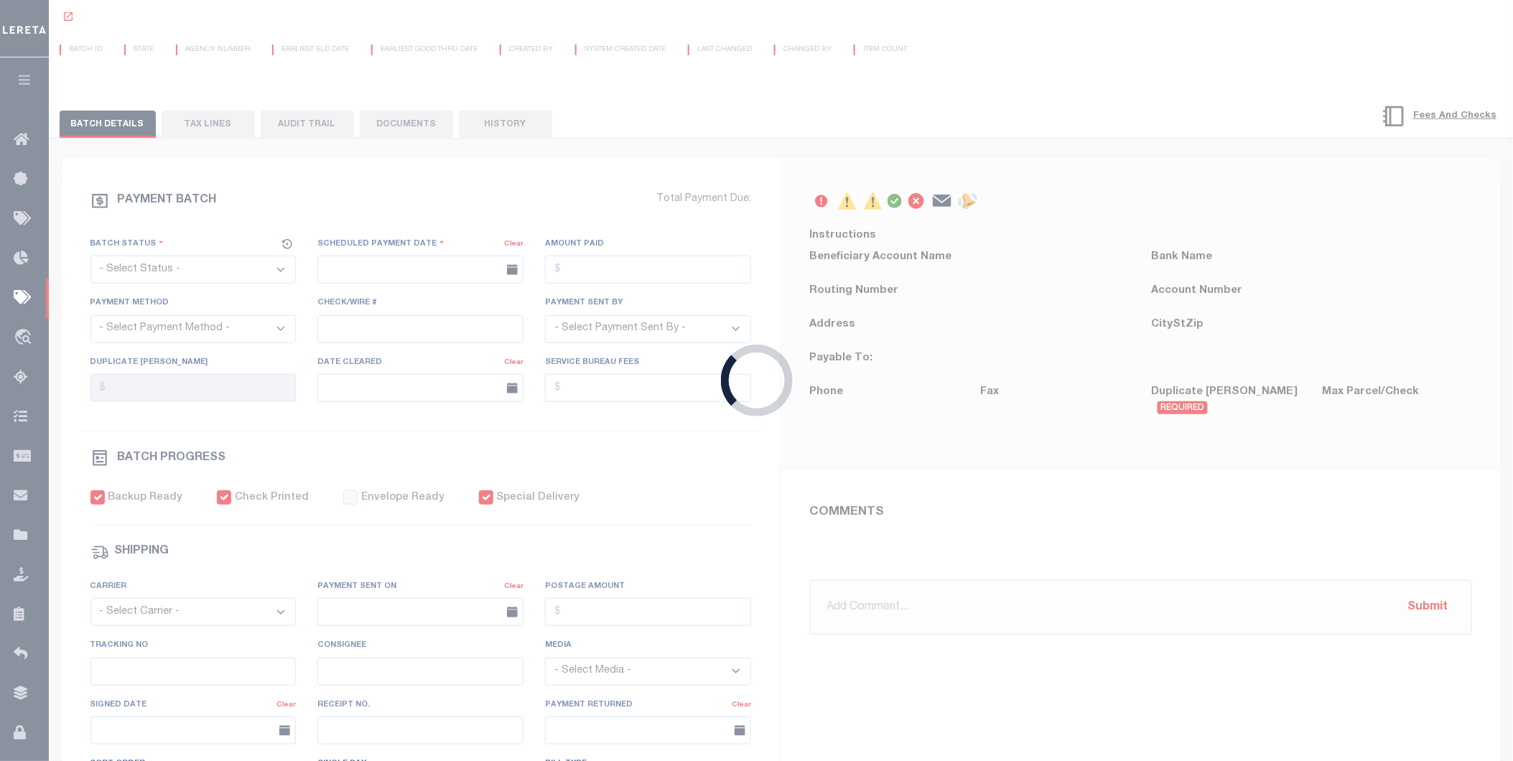
radio input "true"
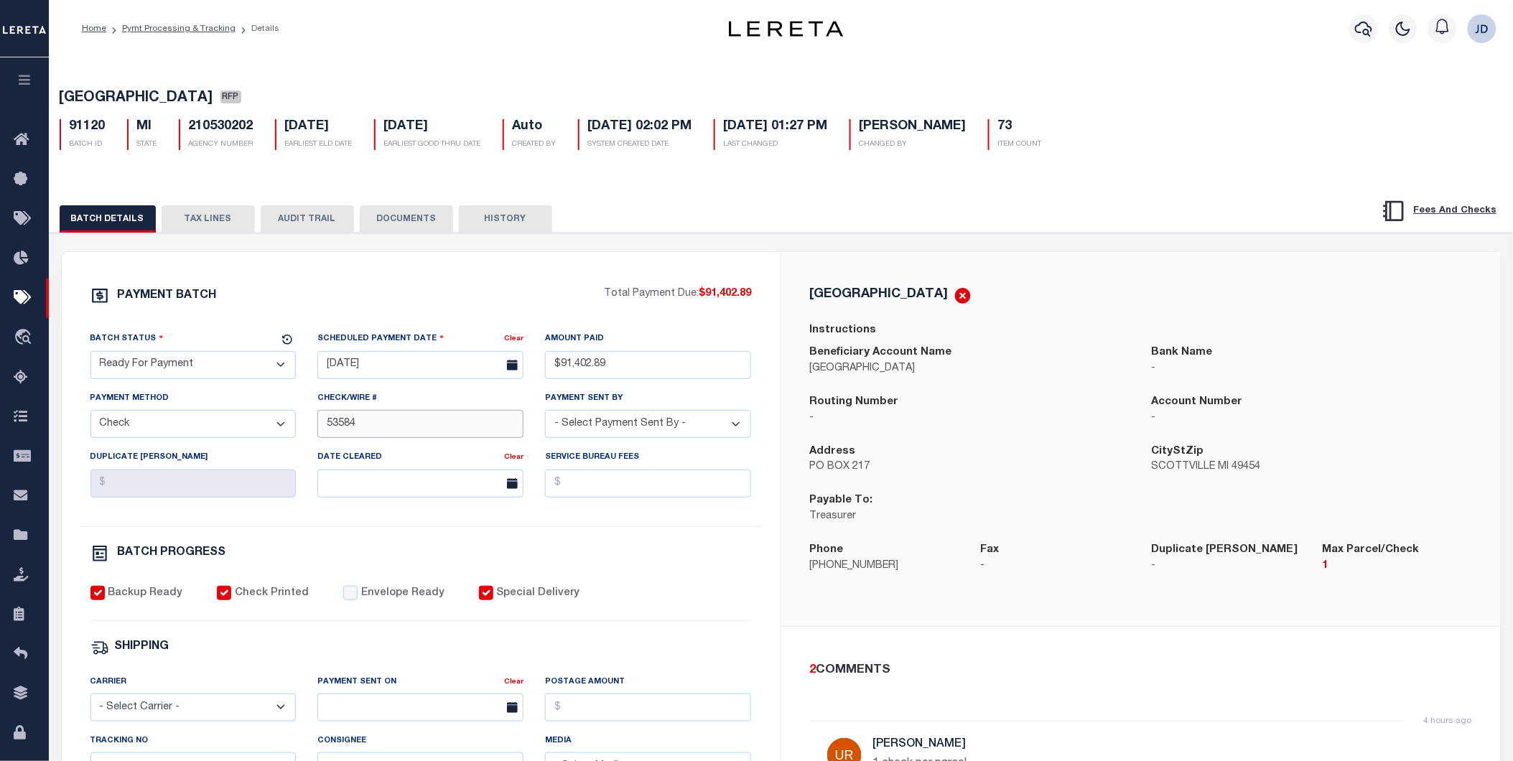
click at [325, 427] on input "53584" at bounding box center [420, 424] width 206 height 28
type input "53512-53584"
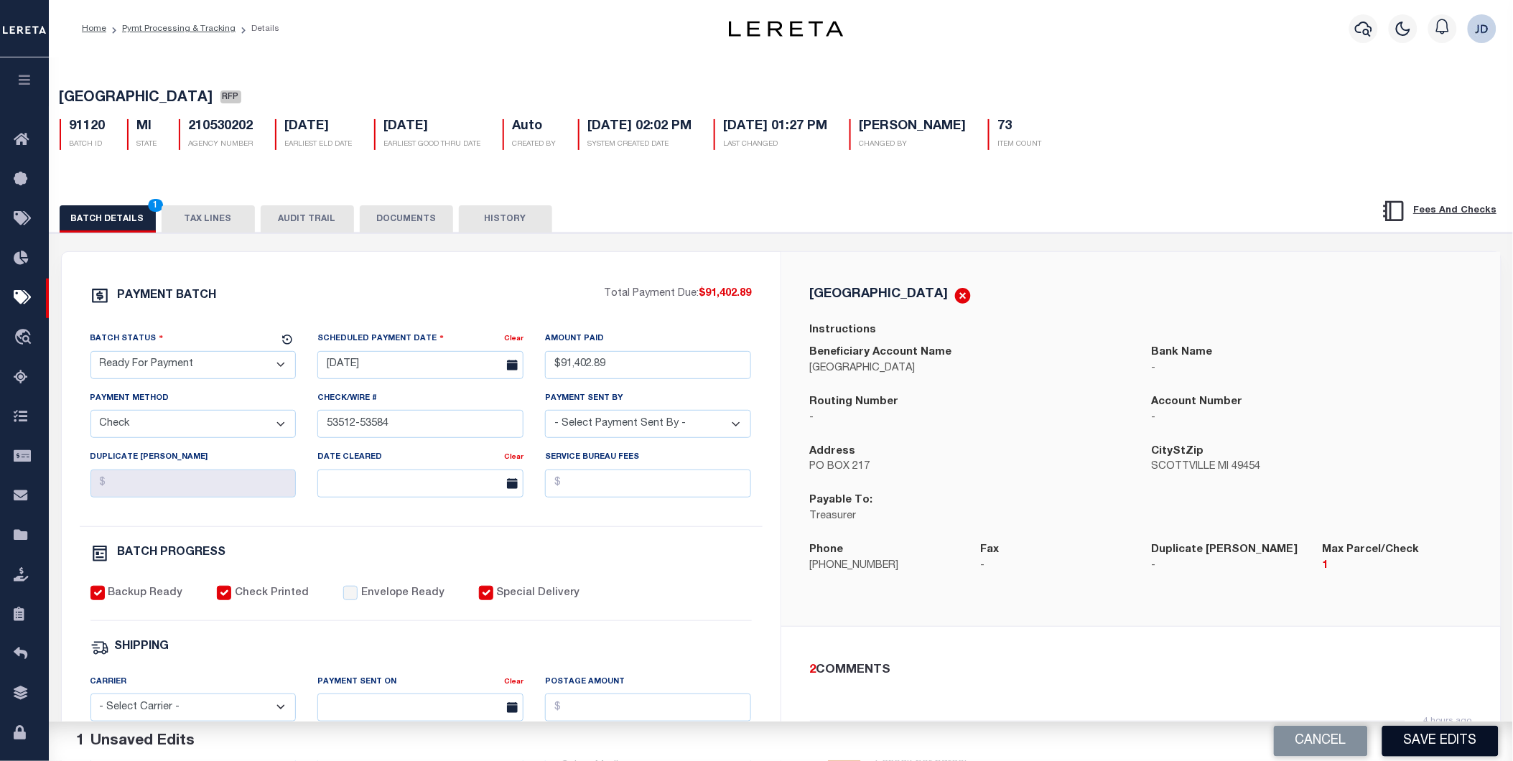
click at [1429, 736] on button "Save Edits" at bounding box center [1440, 741] width 116 height 31
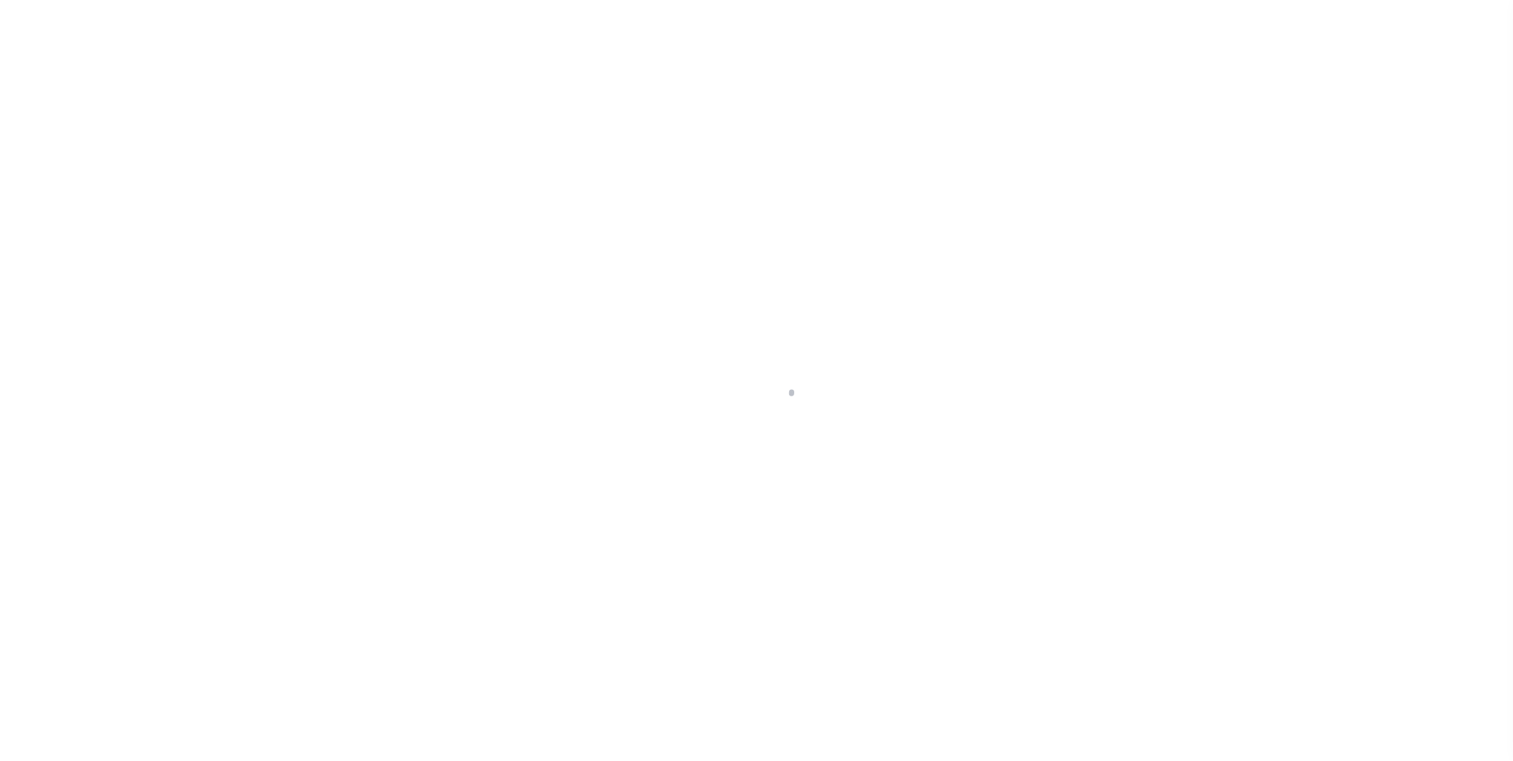
select select "RFP"
select select "CHK"
select select "[PERSON_NAME]"
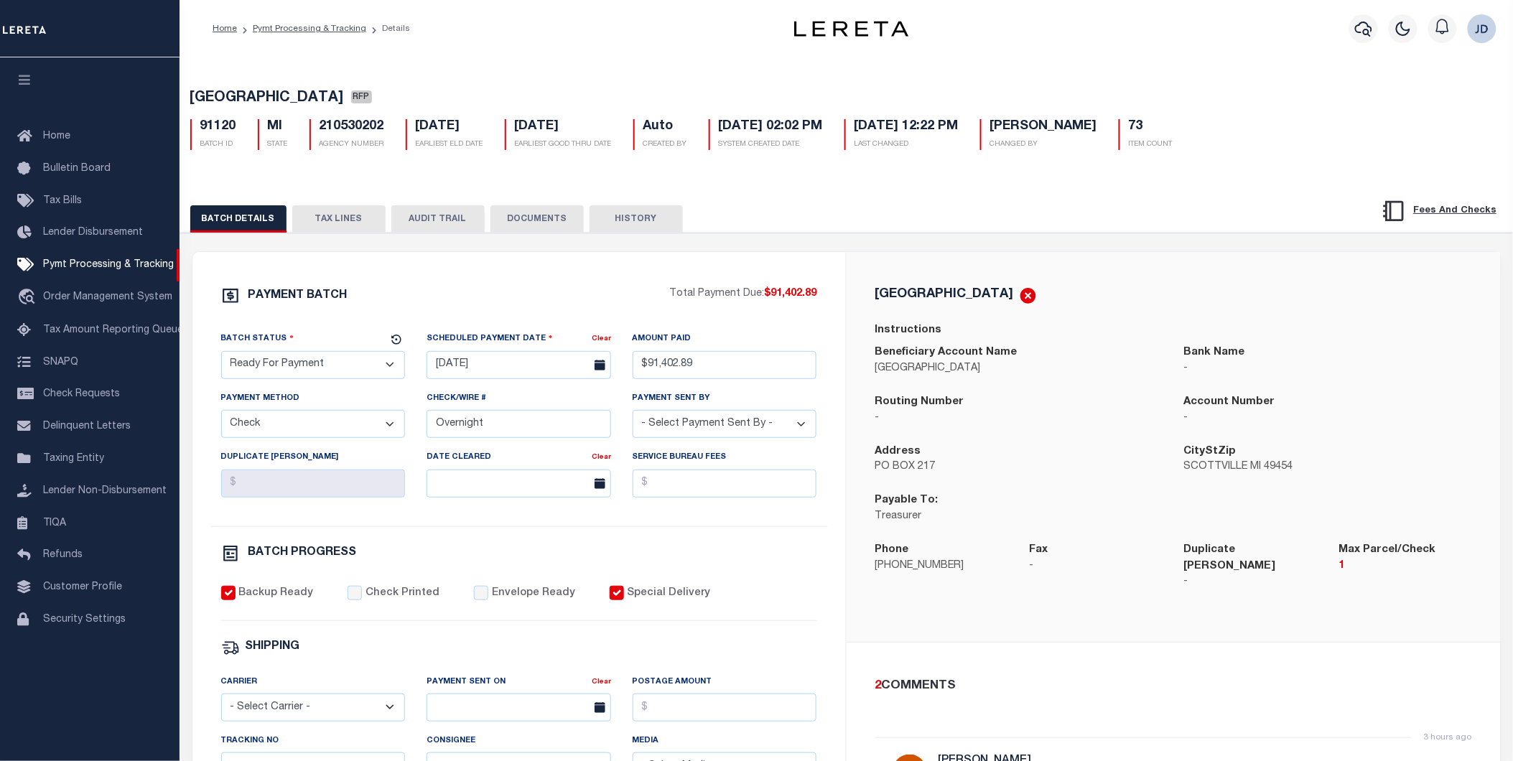
click at [348, 224] on button "TAX LINES" at bounding box center [338, 218] width 93 height 27
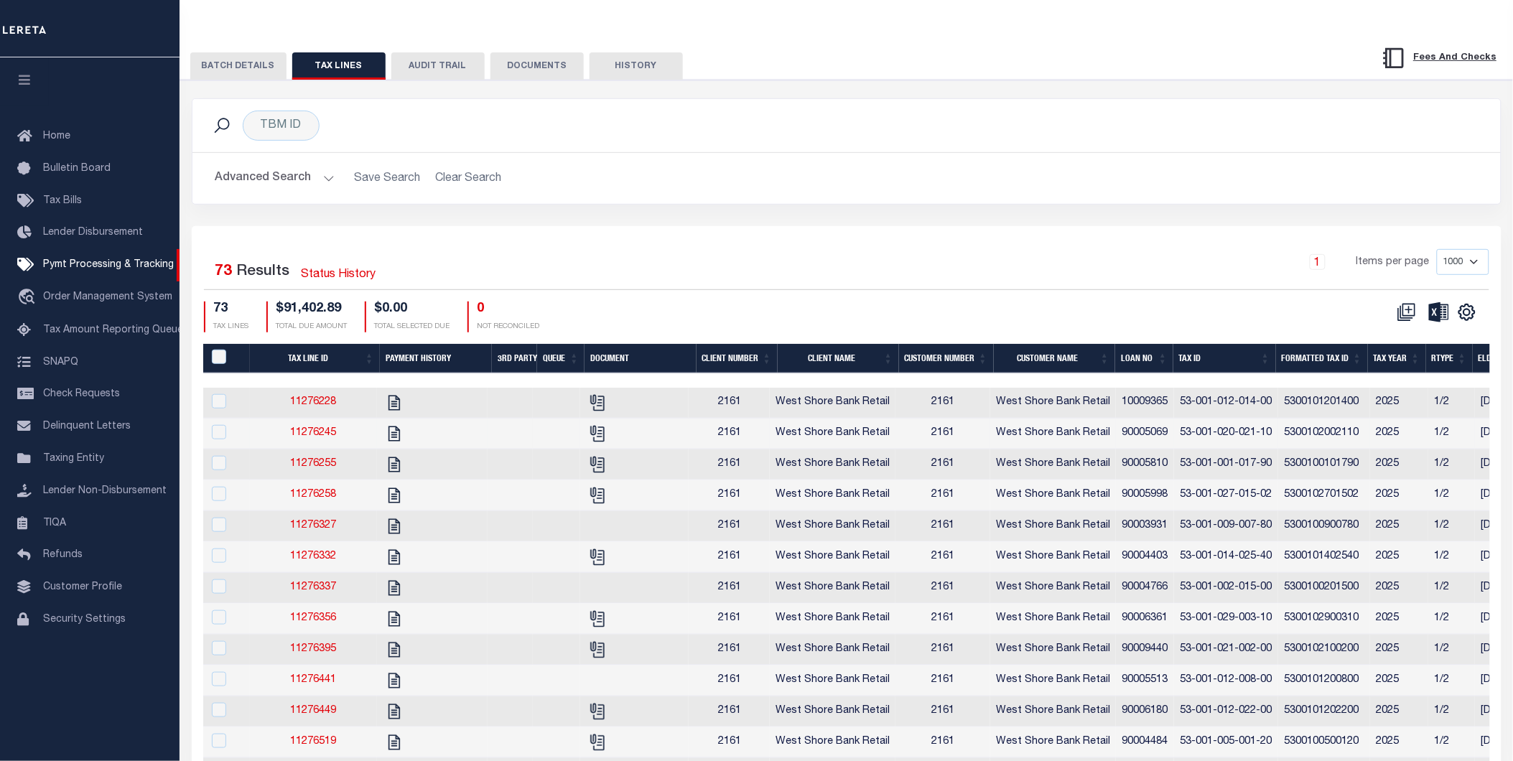
scroll to position [159, 0]
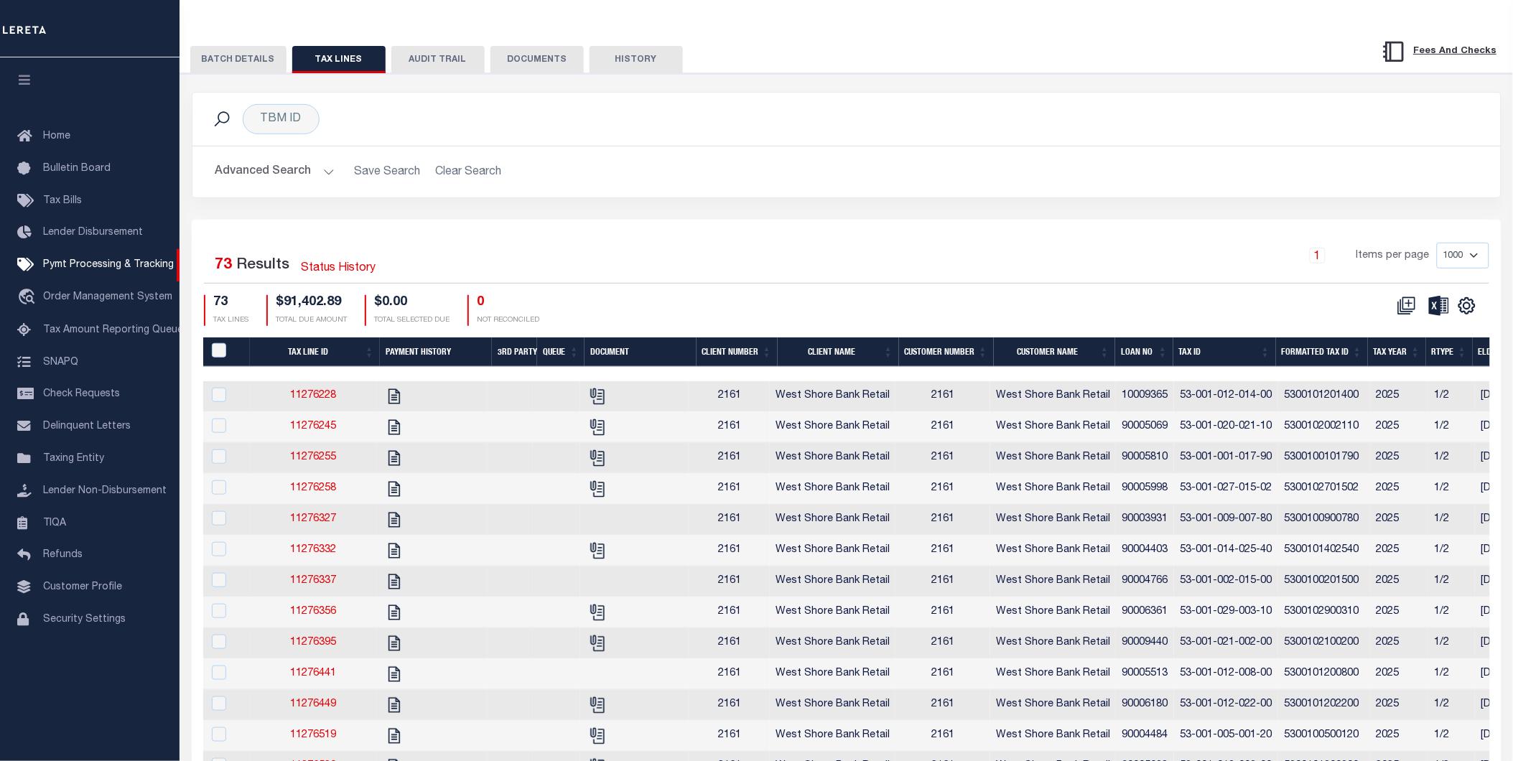
click at [1229, 363] on th "Tax ID" at bounding box center [1224, 352] width 103 height 29
click at [1460, 315] on icon "" at bounding box center [1467, 306] width 19 height 19
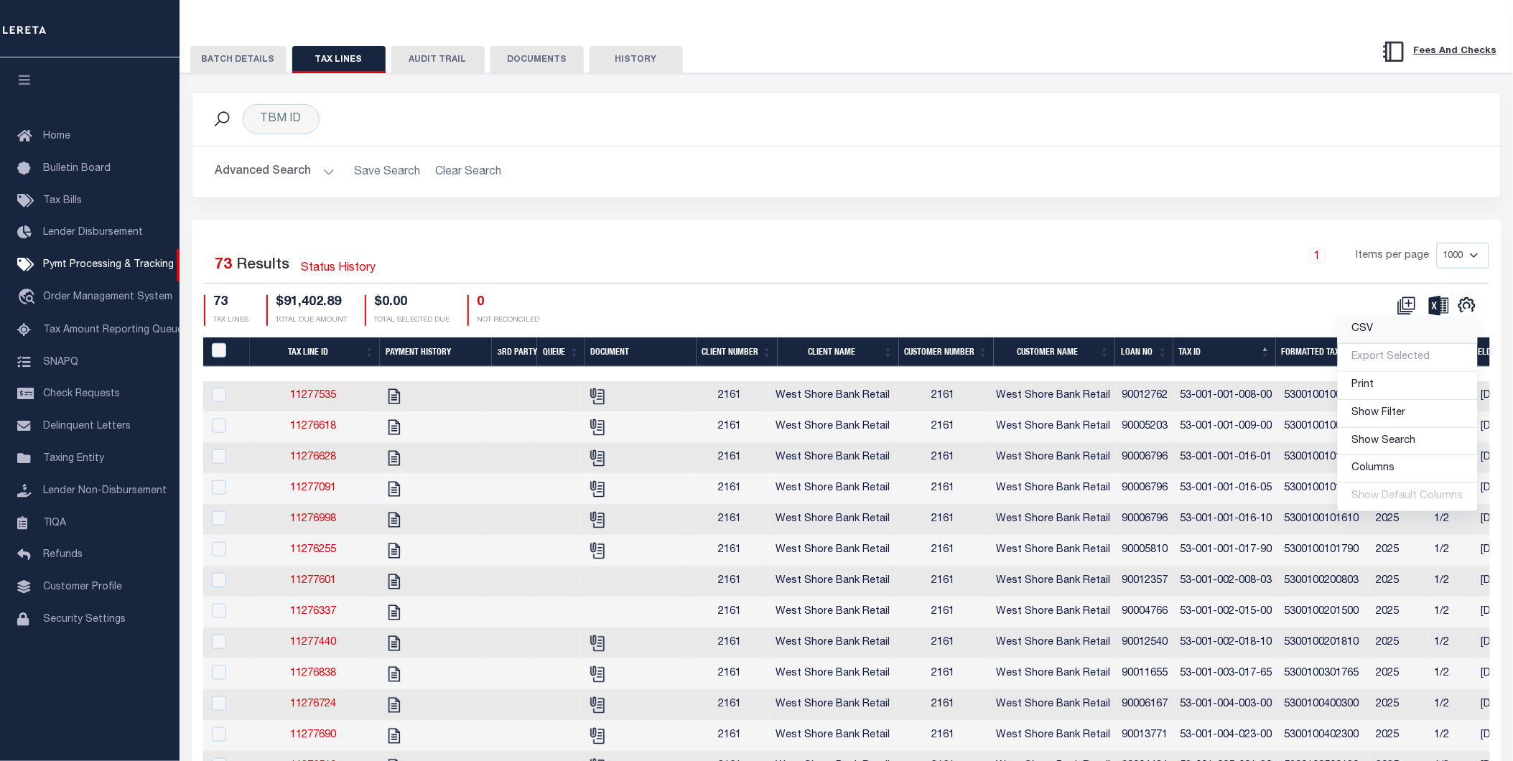
click at [1374, 334] on span "CSV" at bounding box center [1363, 329] width 22 height 10
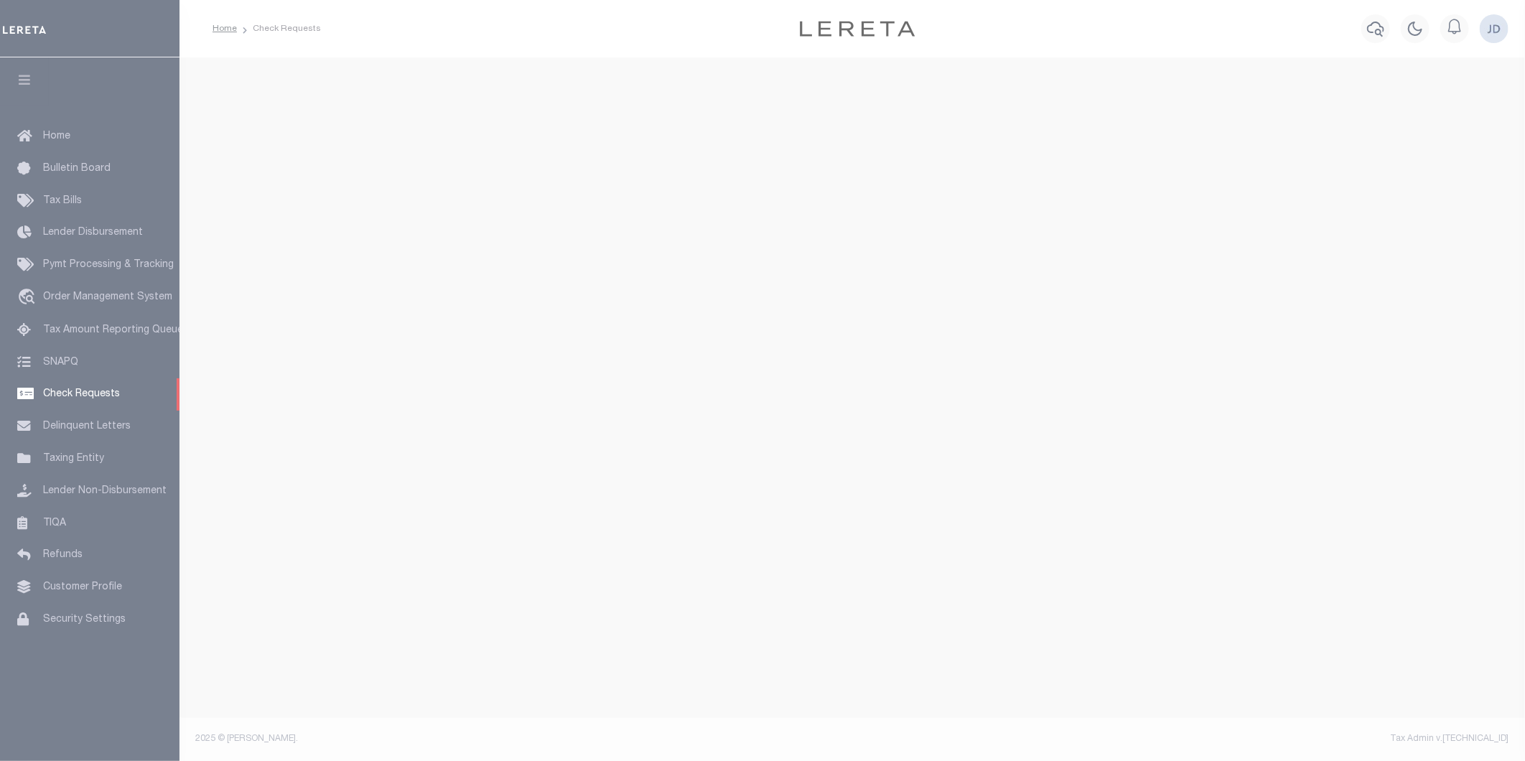
select select "50"
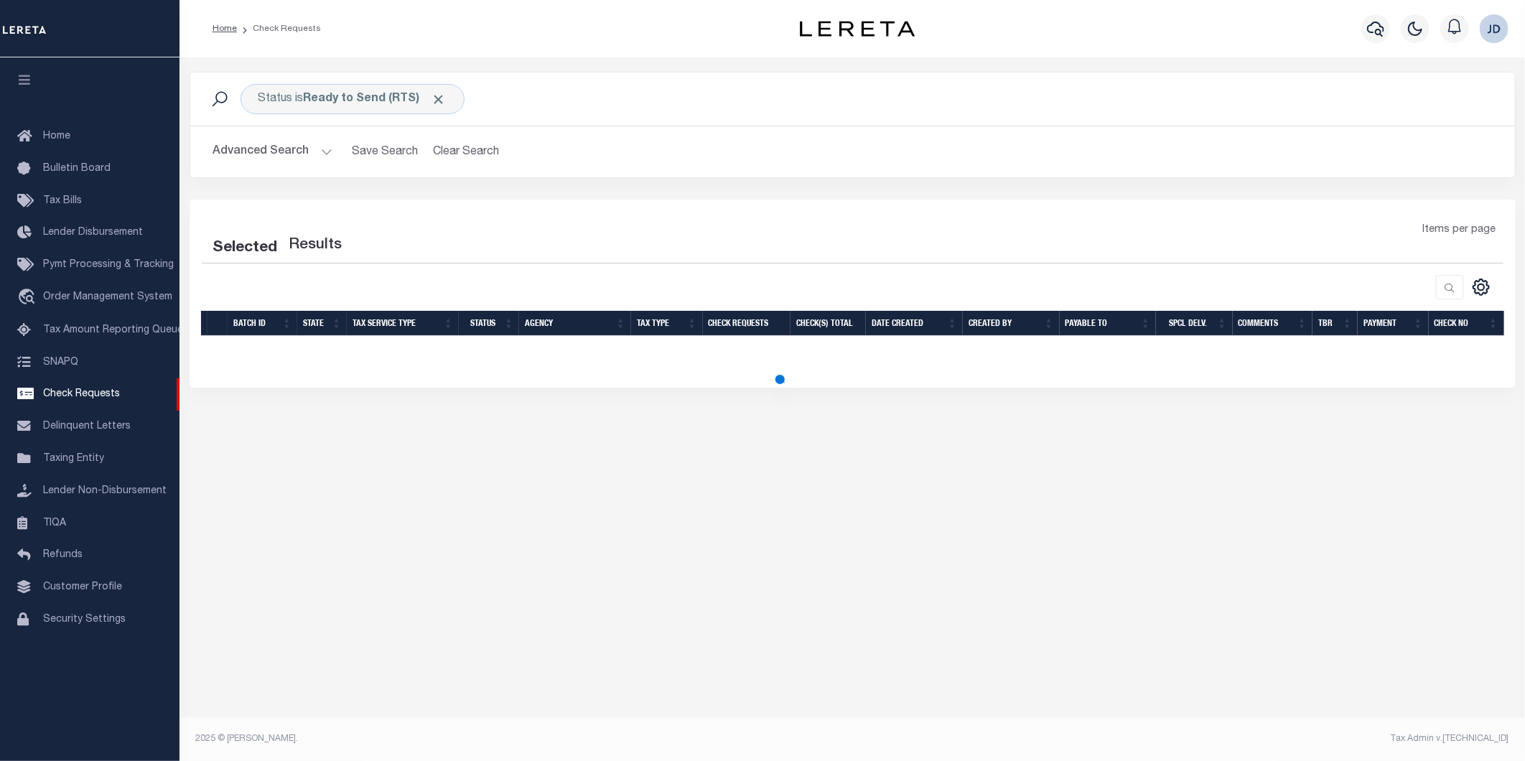
select select "50"
